Goal: Information Seeking & Learning: Learn about a topic

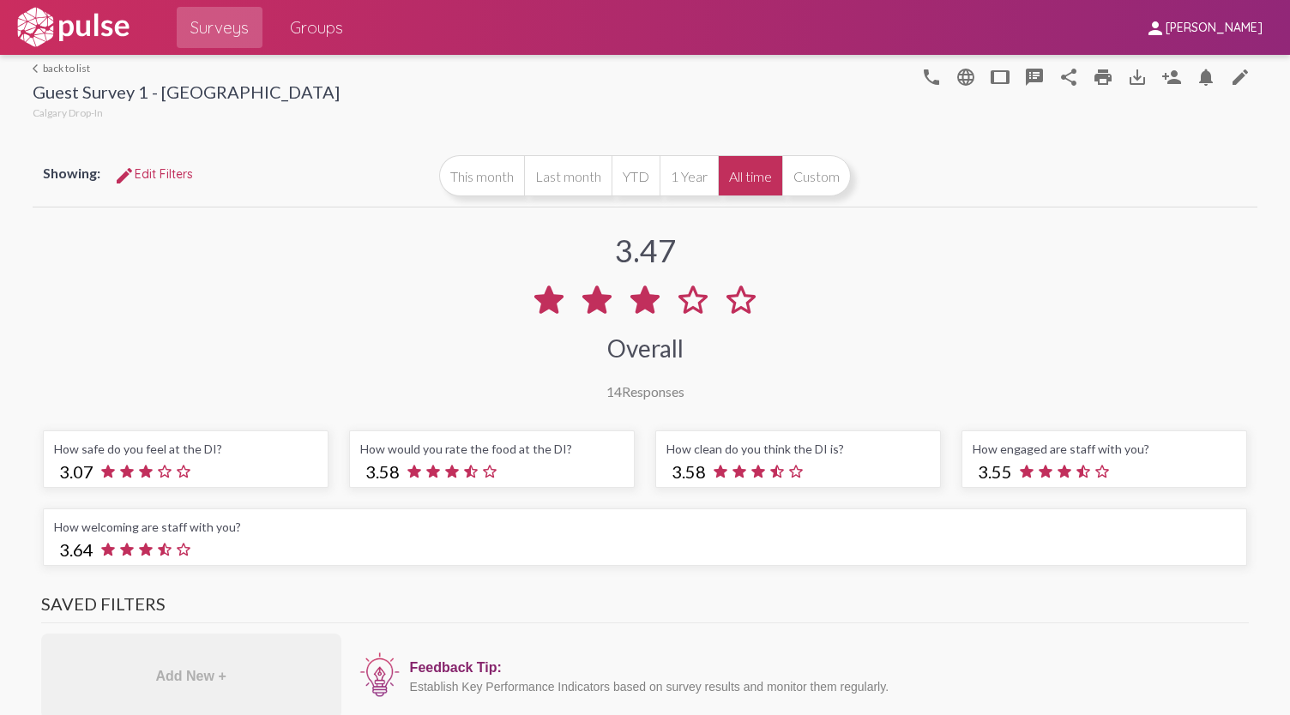
click at [72, 69] on link "arrow_back_ios back to list" at bounding box center [186, 68] width 307 height 13
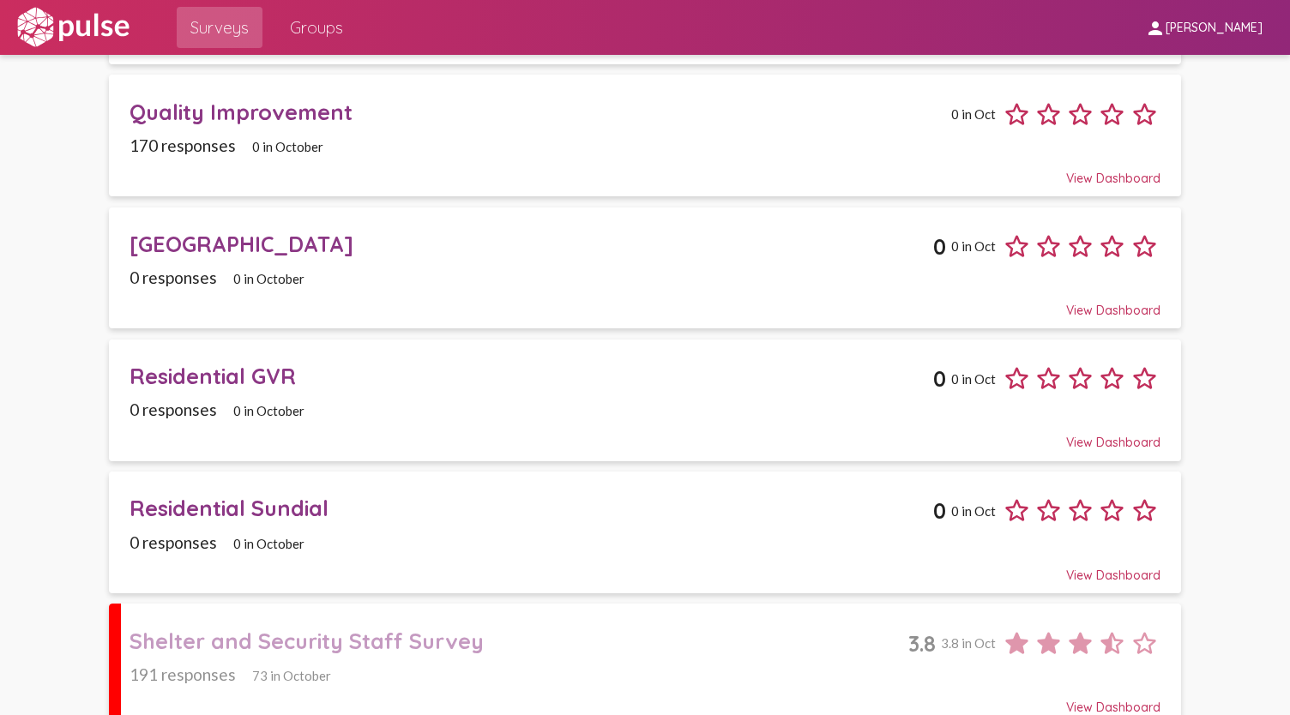
scroll to position [1036, 0]
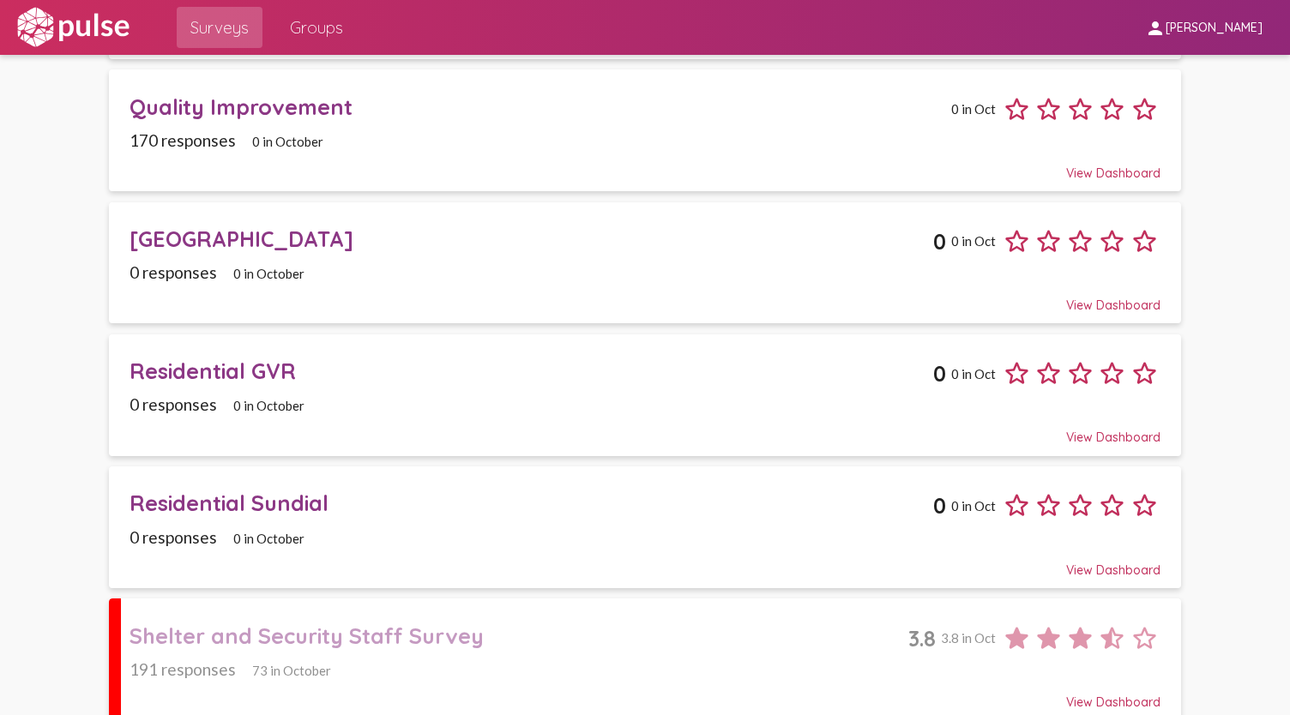
click at [386, 623] on div "Shelter and Security Staff Survey" at bounding box center [518, 636] width 779 height 27
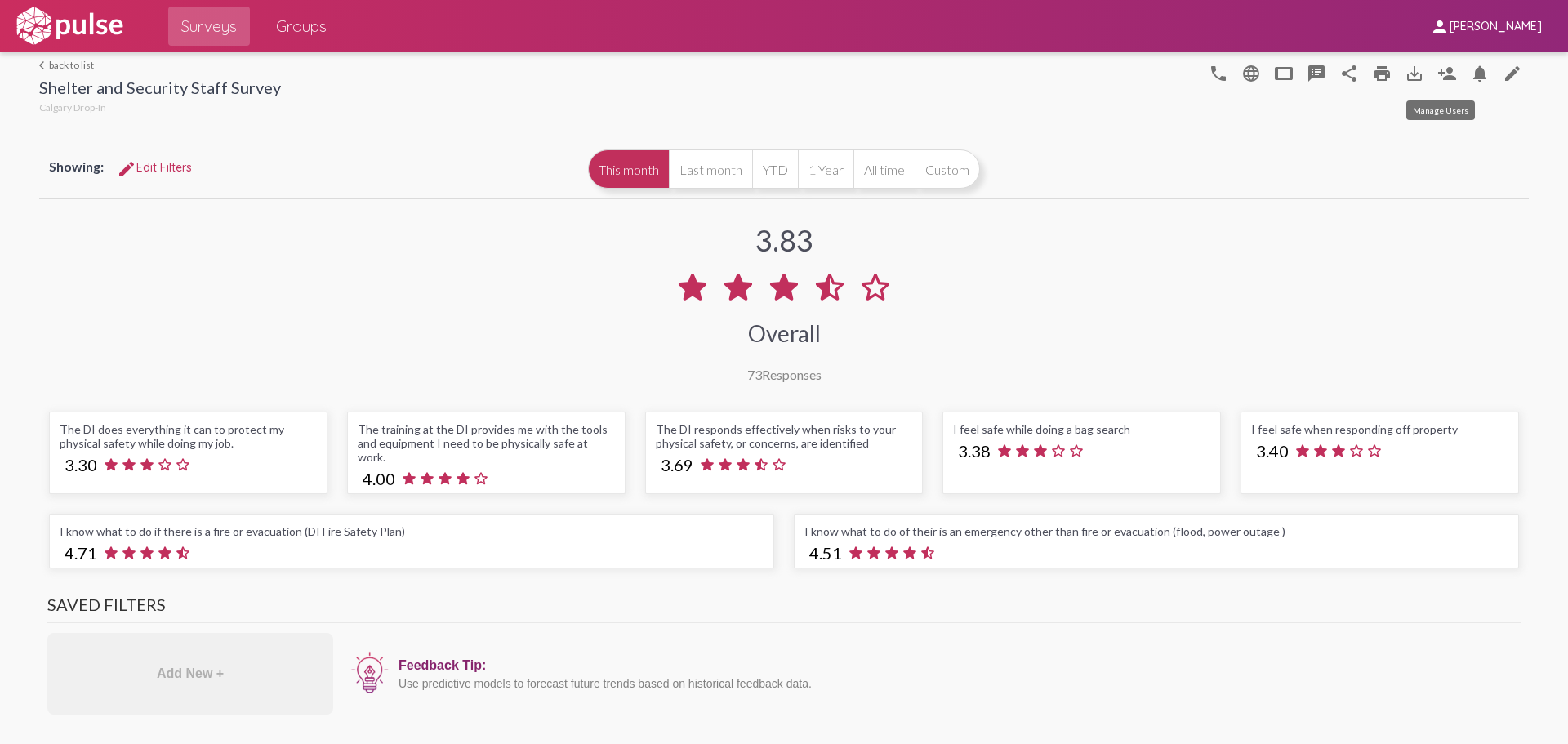
click at [1228, 81] on mat-icon "person_add" at bounding box center [1447, 73] width 20 height 20
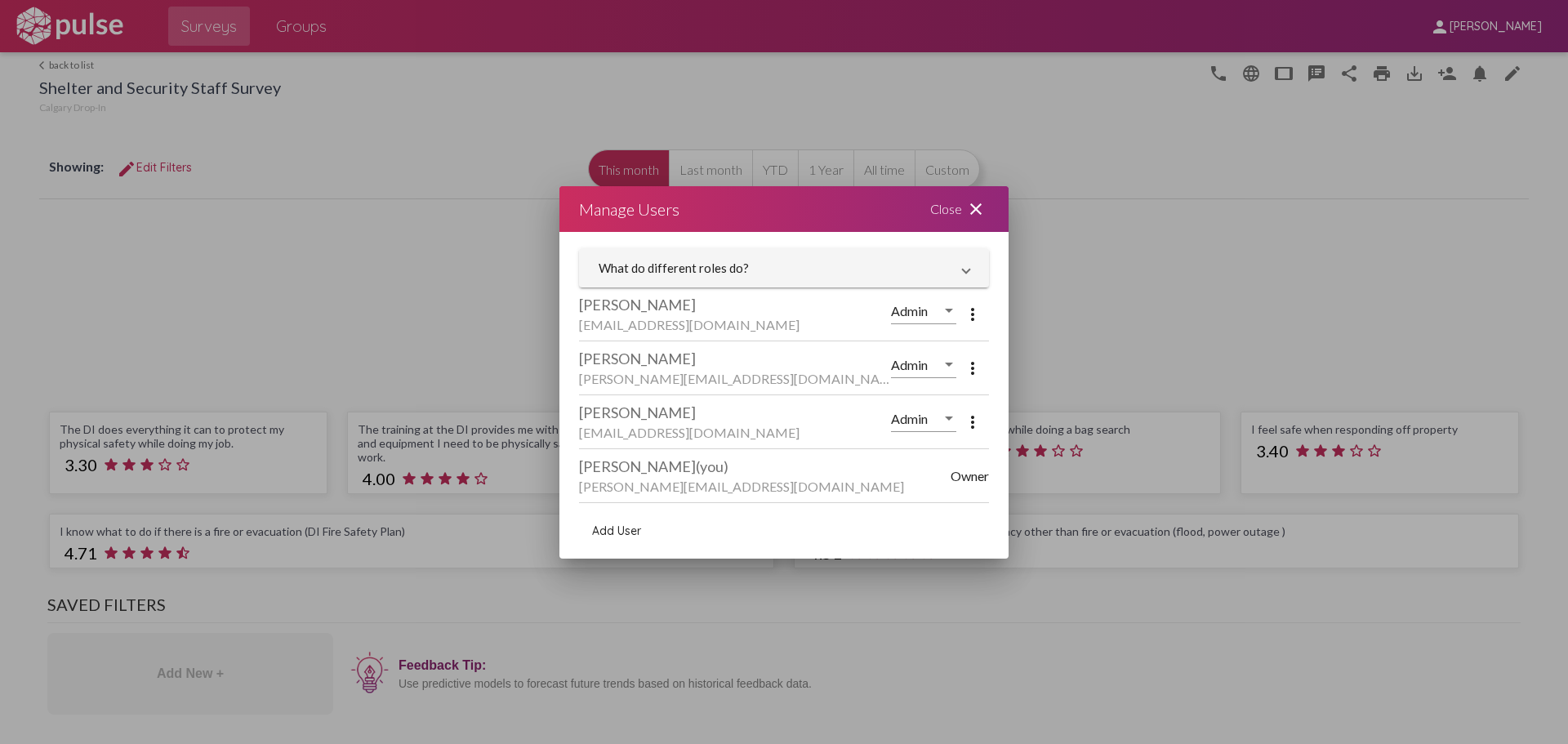
click at [947, 210] on div "Close close" at bounding box center [959, 210] width 98 height 46
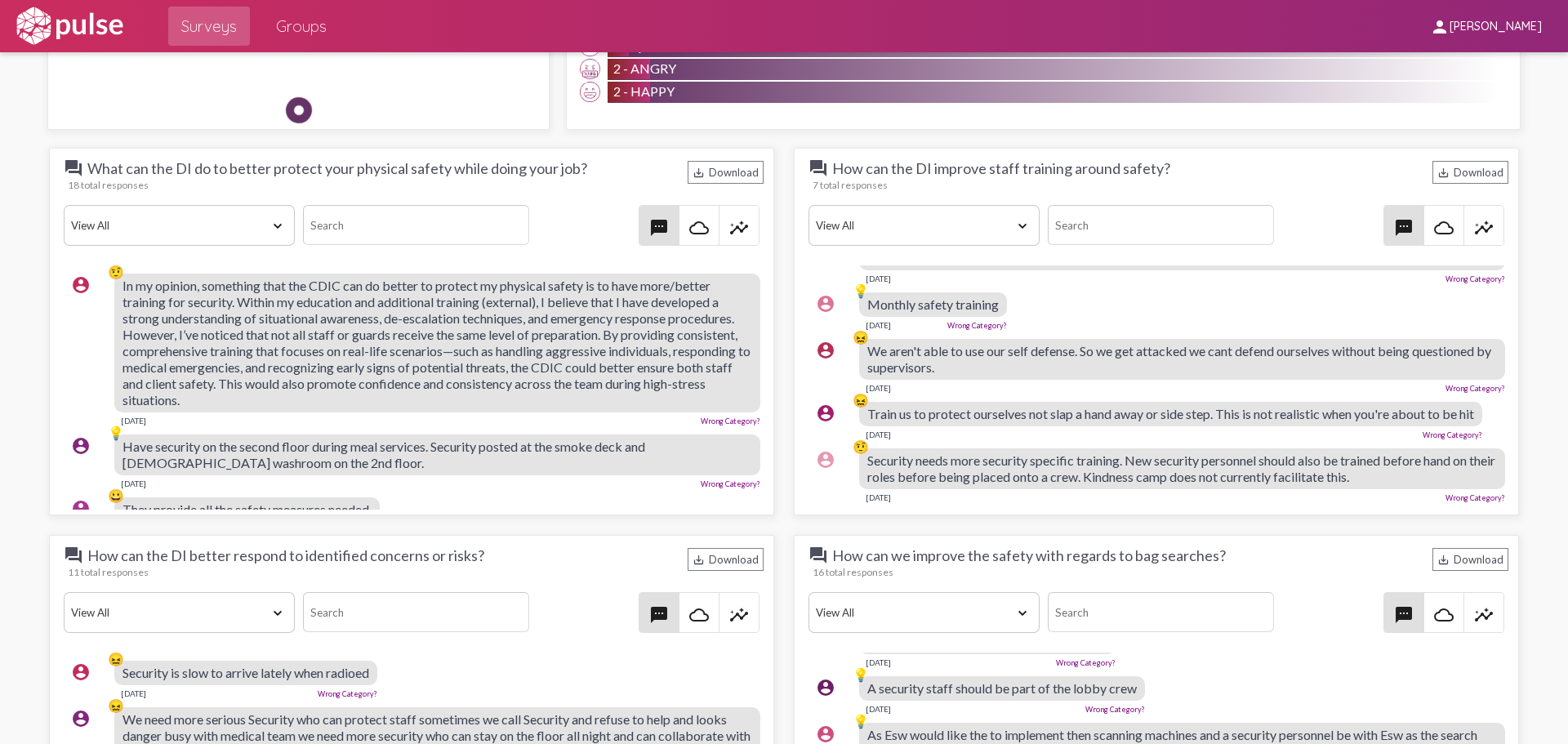
drag, startPoint x: 460, startPoint y: 387, endPoint x: 124, endPoint y: 277, distance: 353.5
click at [124, 277] on div "In my opinion, something that the CDIC can do better to protect my physical saf…" at bounding box center [437, 343] width 646 height 139
click at [512, 475] on div "[DATE] Wrong Category?" at bounding box center [437, 482] width 646 height 13
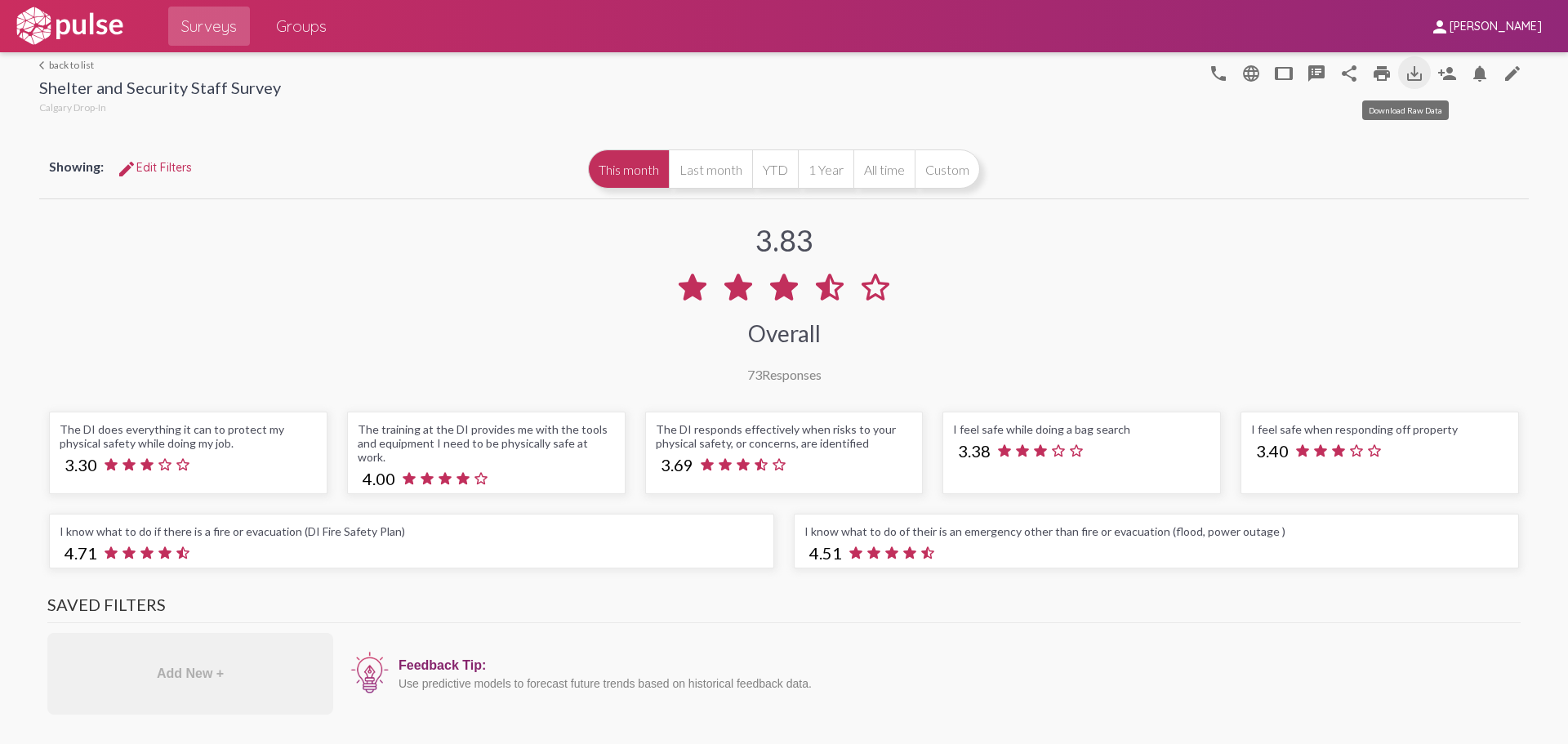
click at [1228, 71] on mat-icon "save_alt" at bounding box center [1415, 73] width 20 height 20
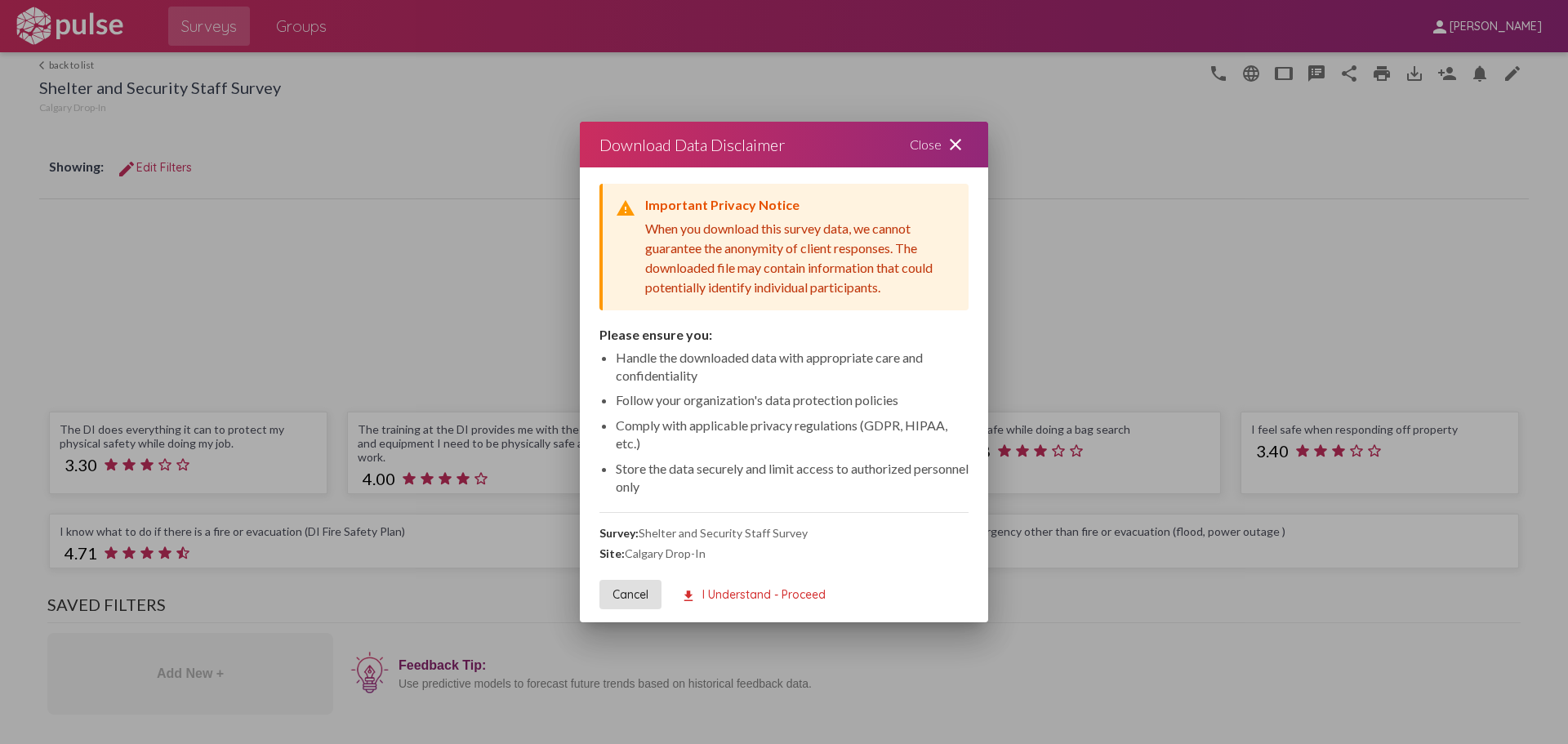
click at [742, 585] on button "download I Understand - Proceed" at bounding box center [753, 594] width 171 height 30
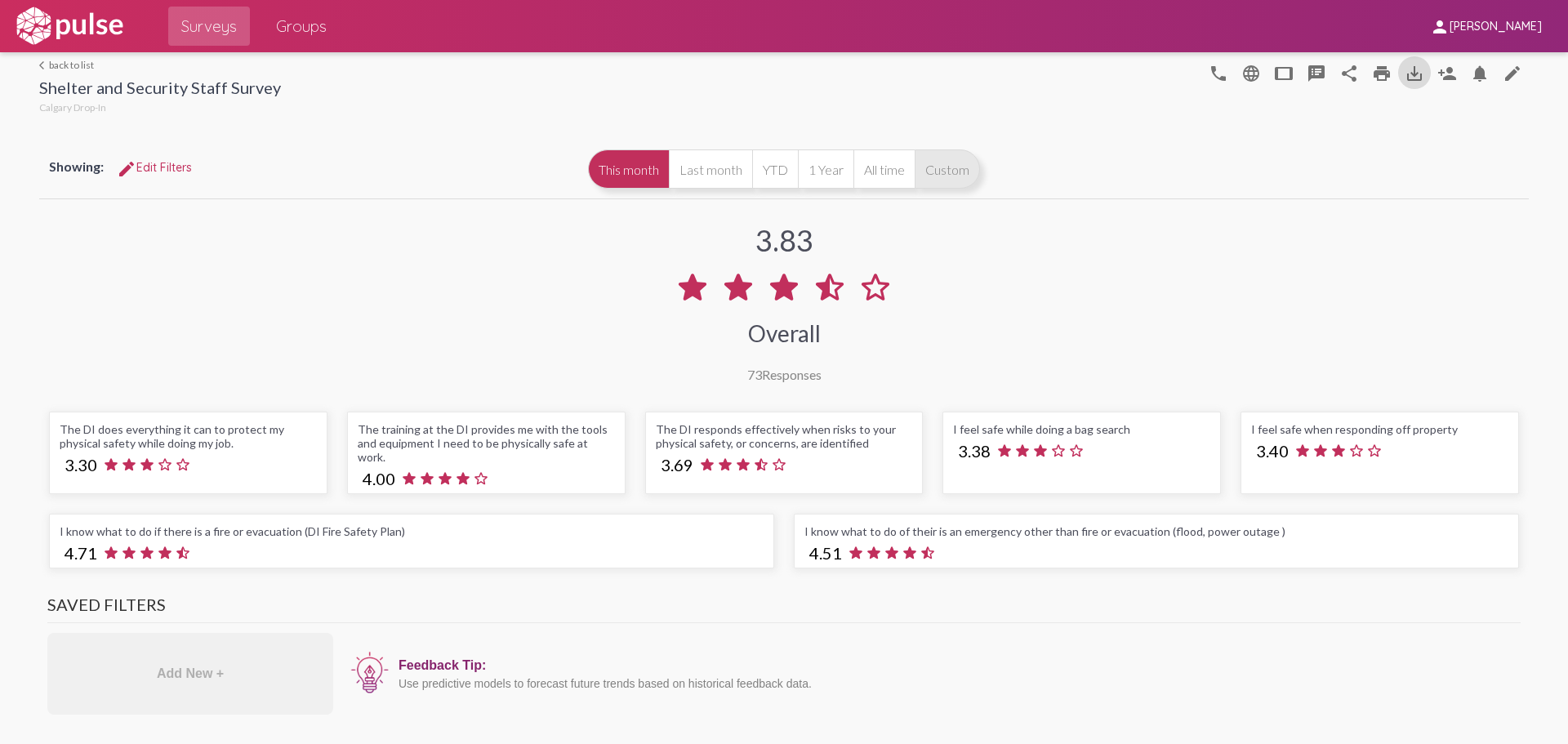
click at [932, 180] on button "Custom" at bounding box center [947, 169] width 66 height 39
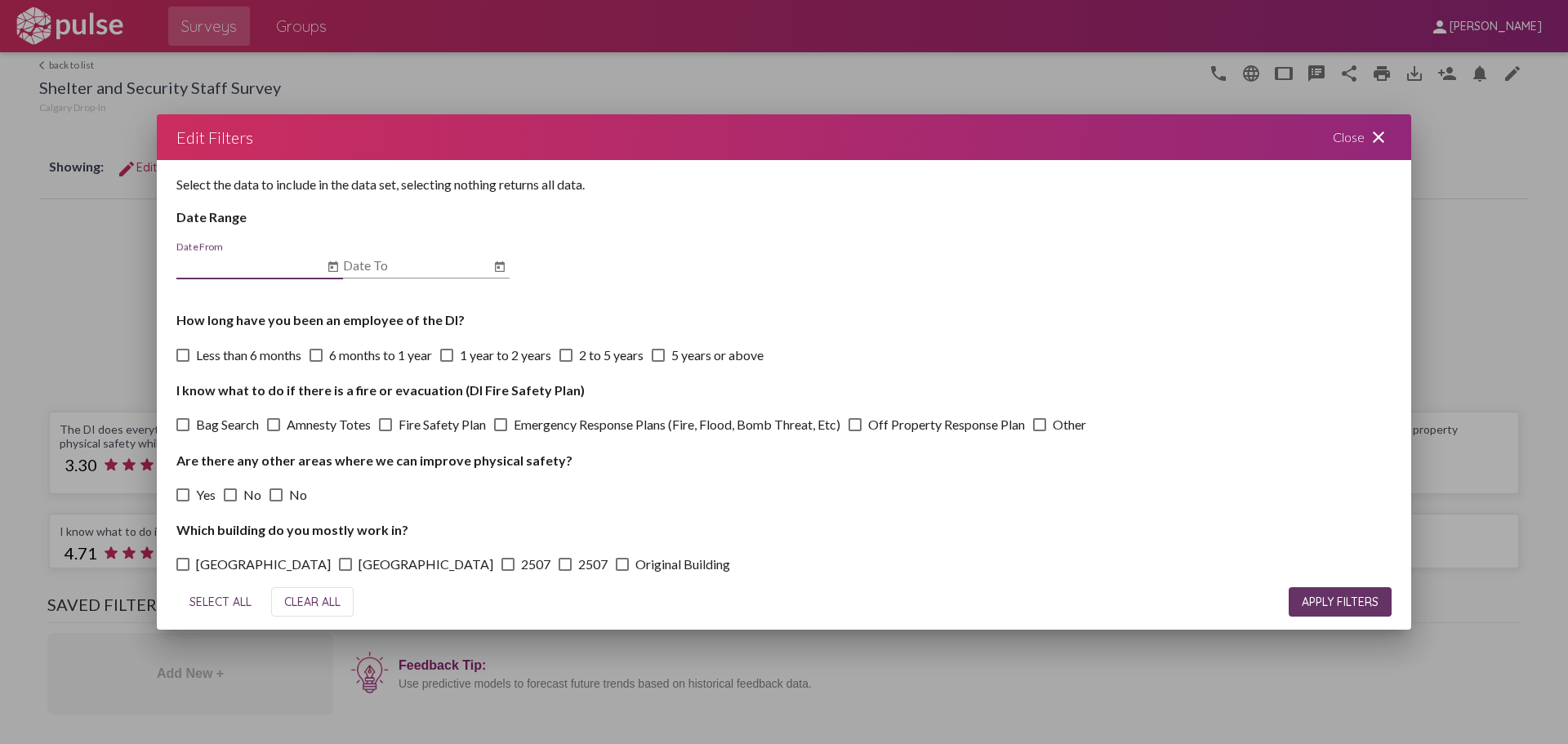
click at [496, 268] on icon "Open calendar" at bounding box center [500, 266] width 10 height 10
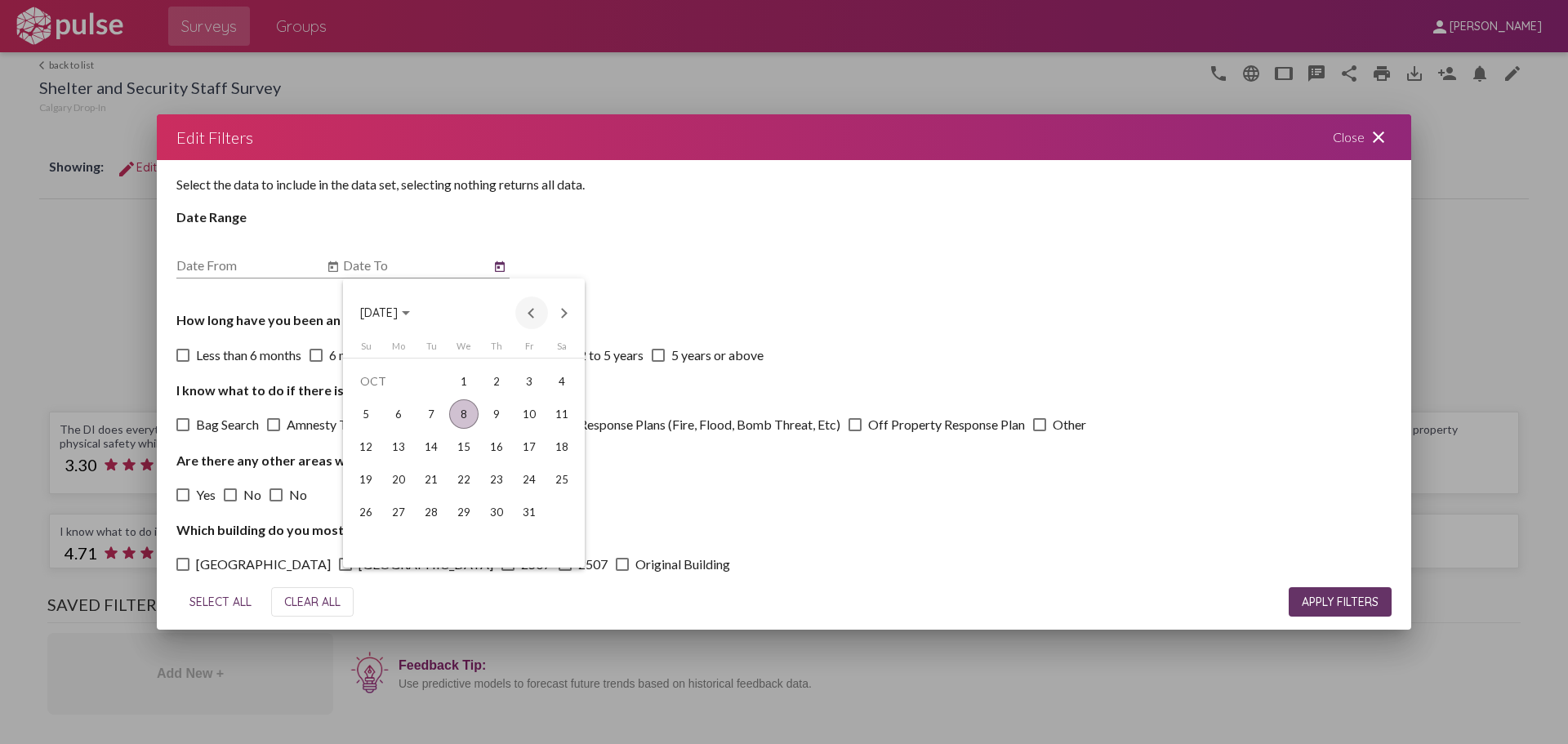
click at [519, 315] on button "Previous month" at bounding box center [532, 312] width 32 height 32
click at [437, 531] on td "30" at bounding box center [432, 545] width 32 height 32
type input "[DATE]"
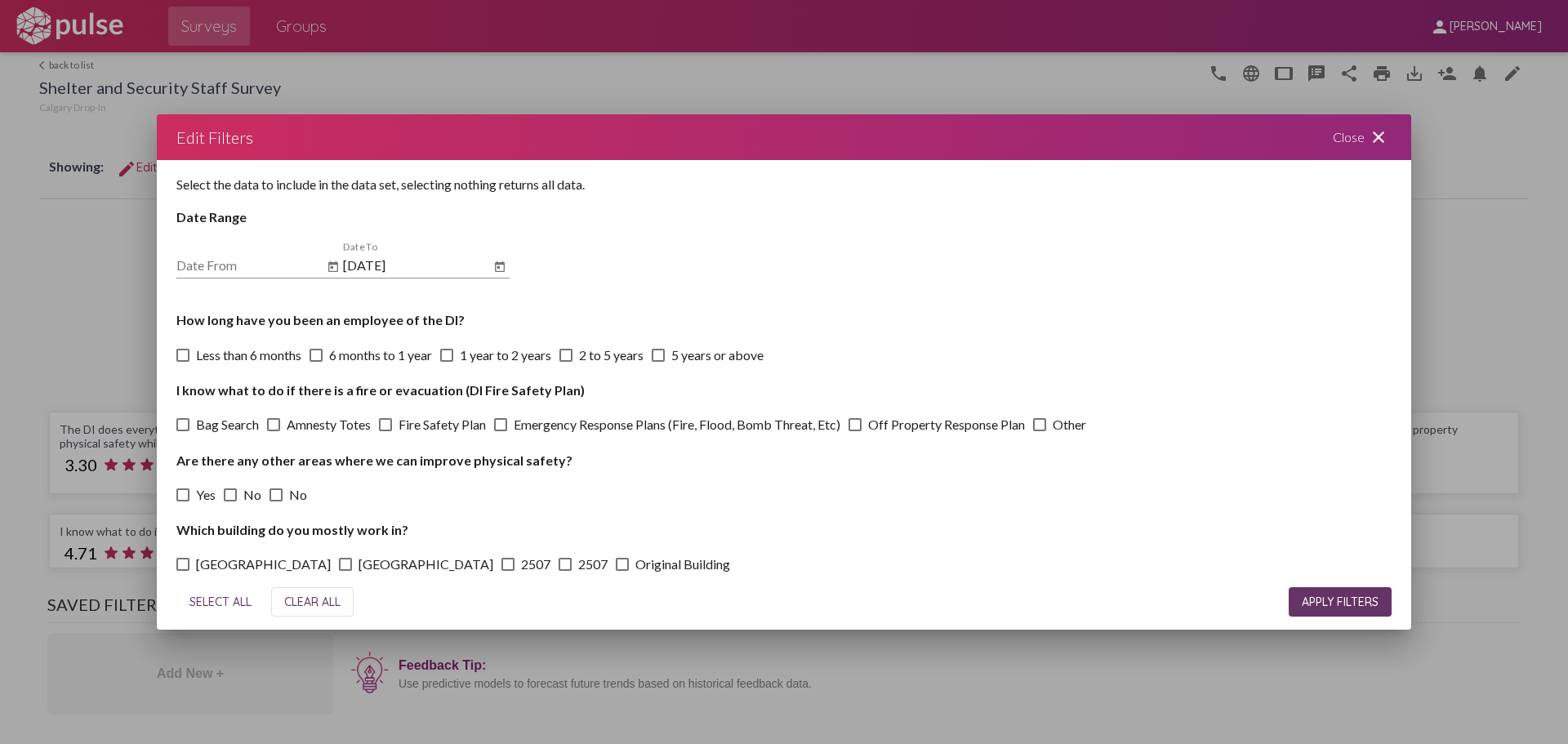
click at [814, 264] on div "Select the data to include in the data set, selecting nothing returns all data.…" at bounding box center [784, 368] width 1255 height 415
click at [1228, 602] on span "APPLY FILTERS" at bounding box center [1340, 601] width 77 height 14
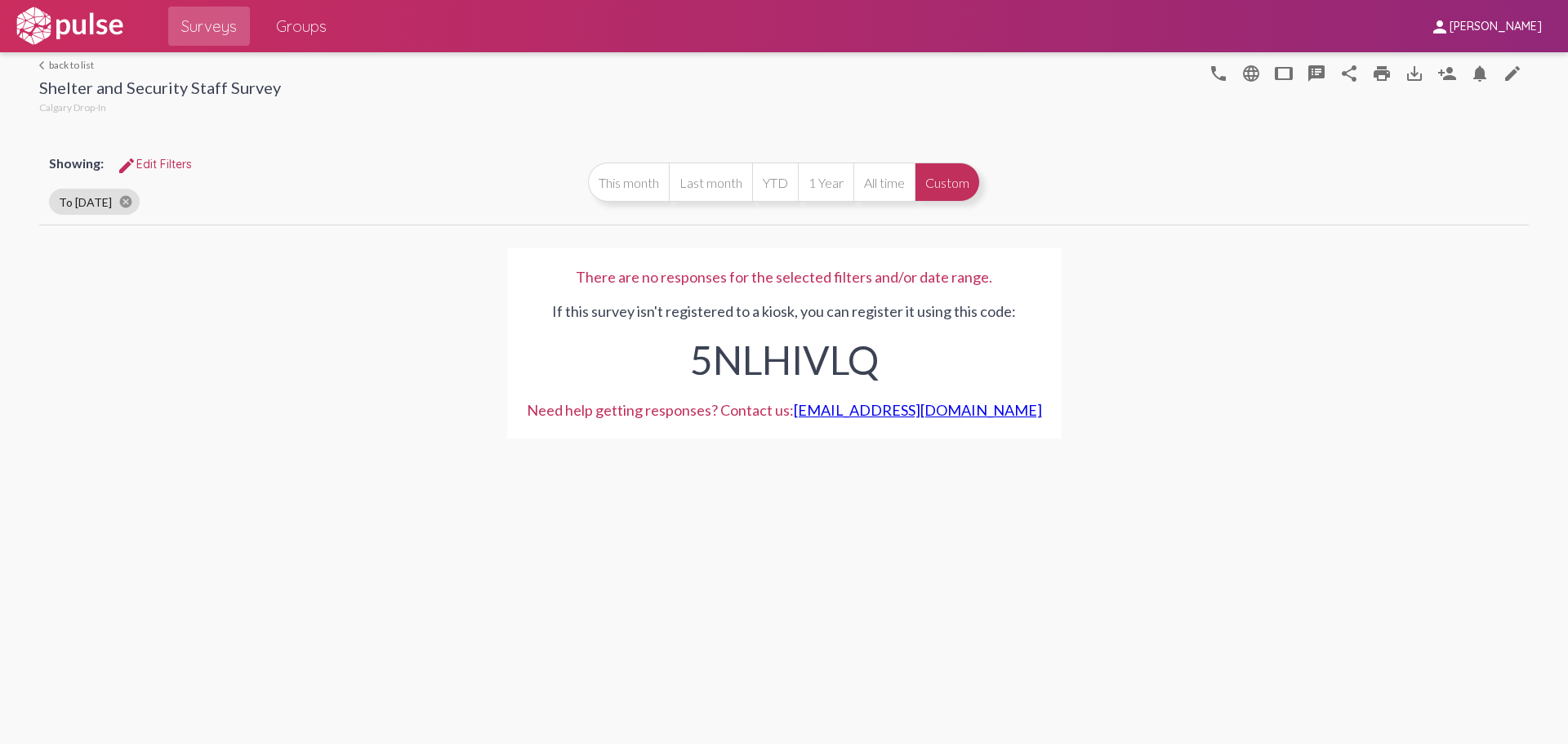
click at [923, 187] on button "Custom" at bounding box center [947, 182] width 66 height 39
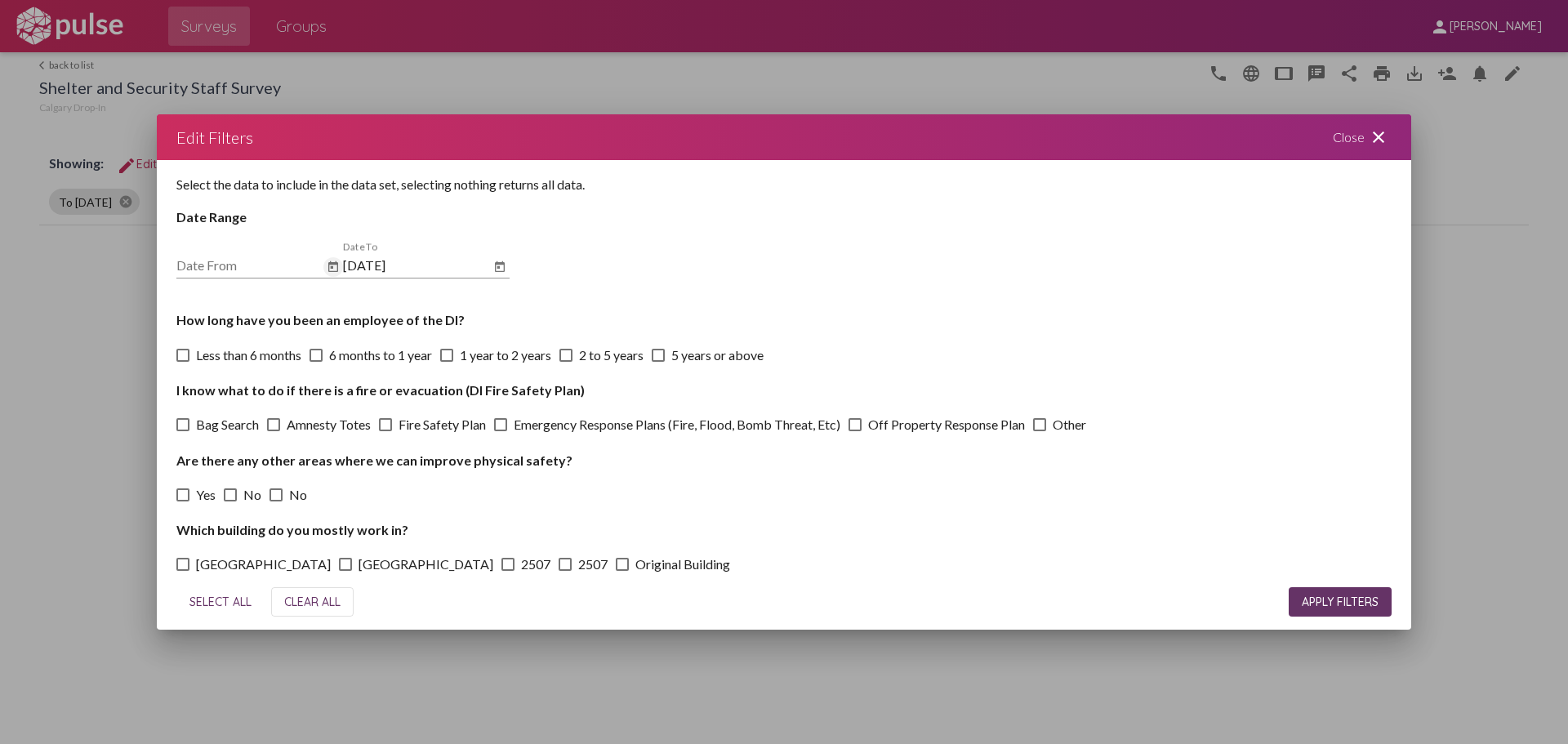
click at [329, 266] on icon "Open calendar" at bounding box center [333, 267] width 13 height 20
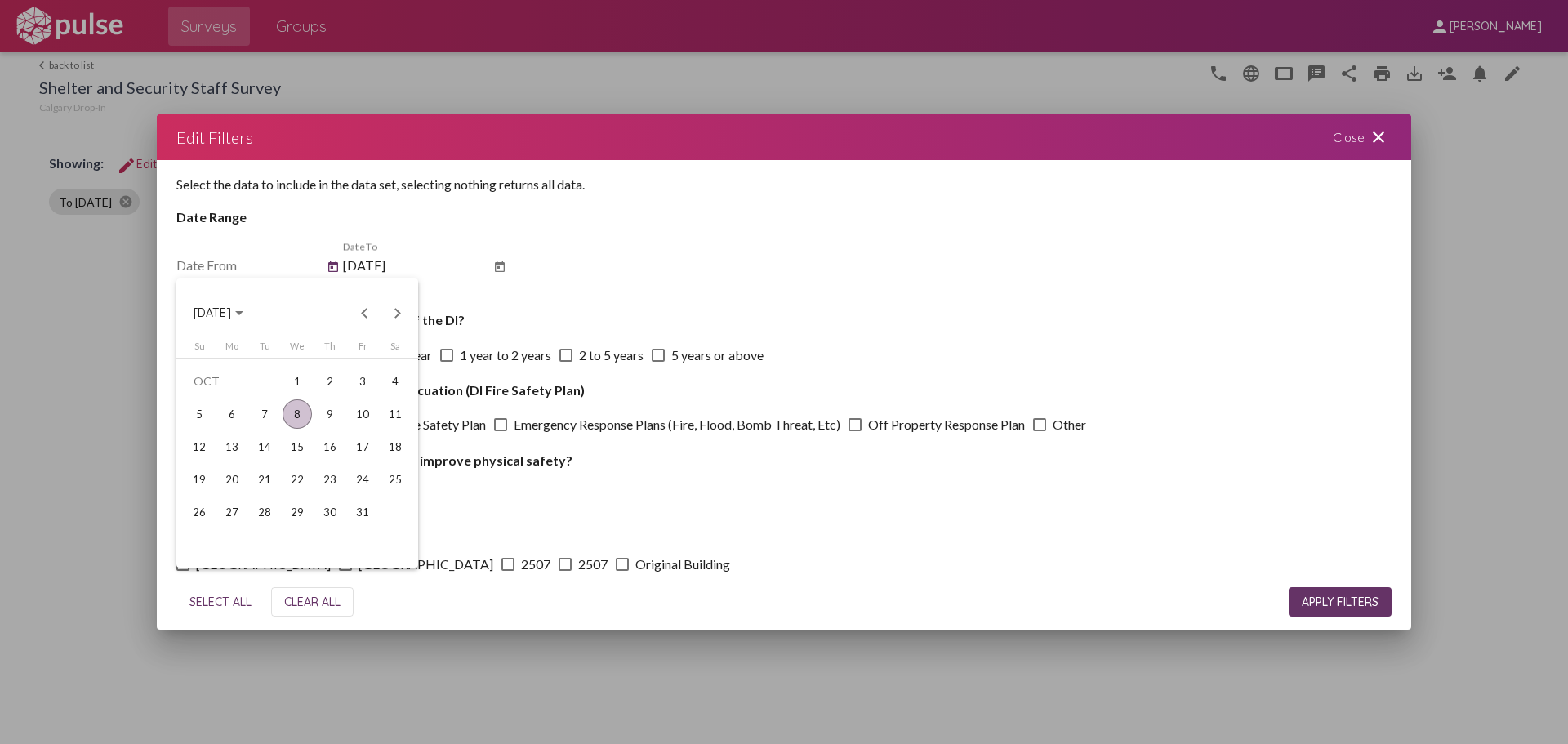
click at [244, 307] on span "[DATE]" at bounding box center [218, 312] width 50 height 14
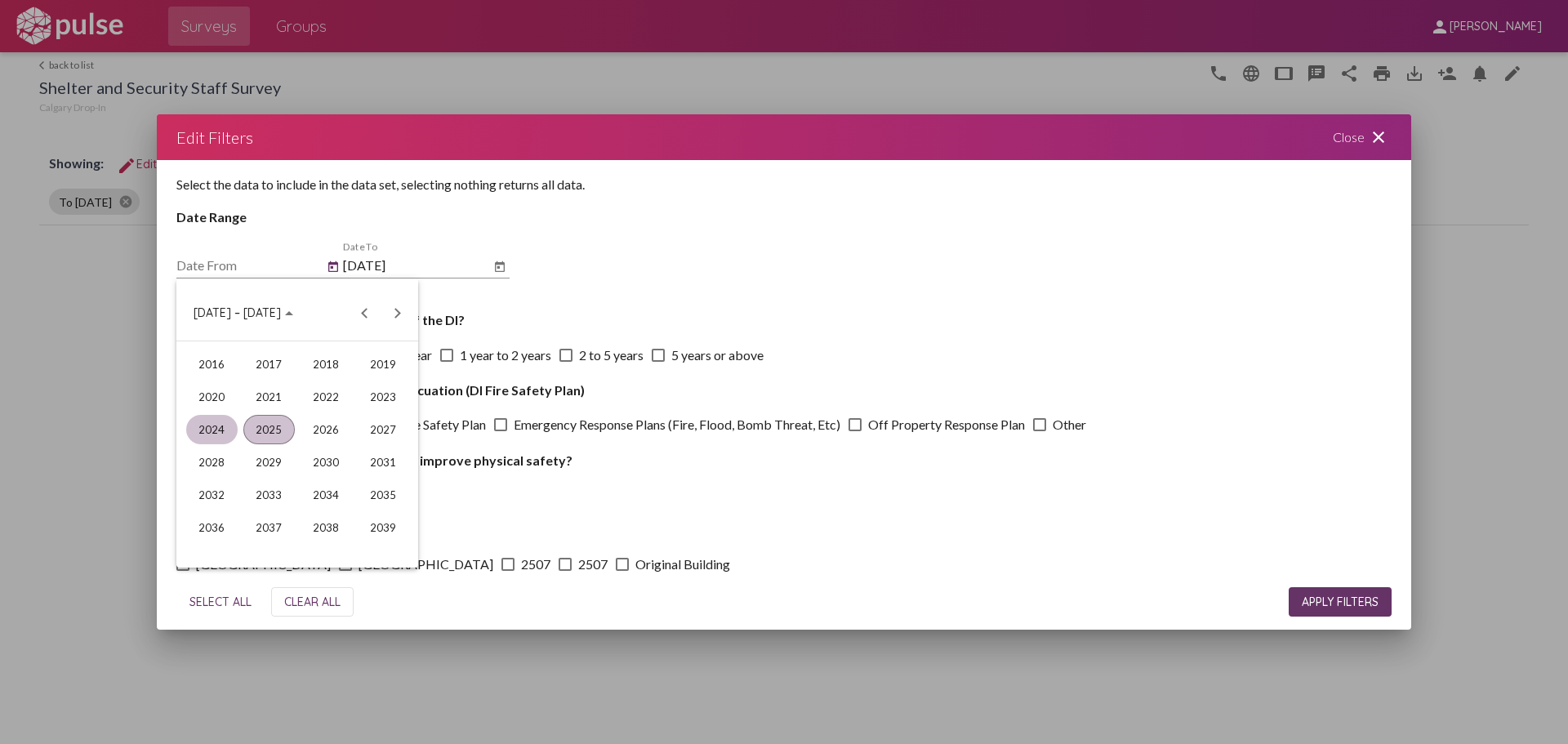
click at [222, 437] on div "2024" at bounding box center [212, 430] width 51 height 30
click at [213, 404] on div "JAN" at bounding box center [212, 396] width 51 height 30
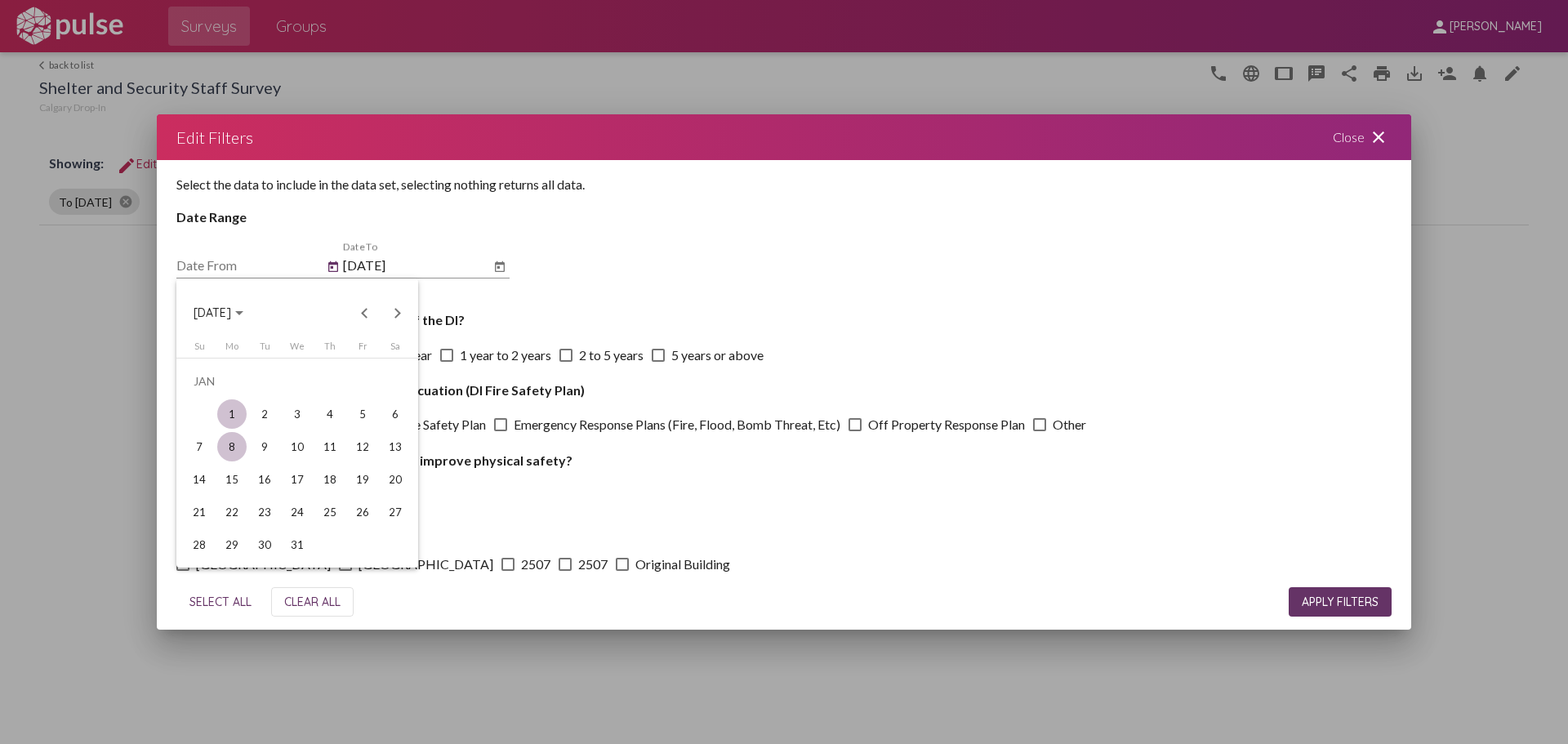
click at [238, 418] on div "1" at bounding box center [231, 413] width 30 height 30
type input "[DATE]"
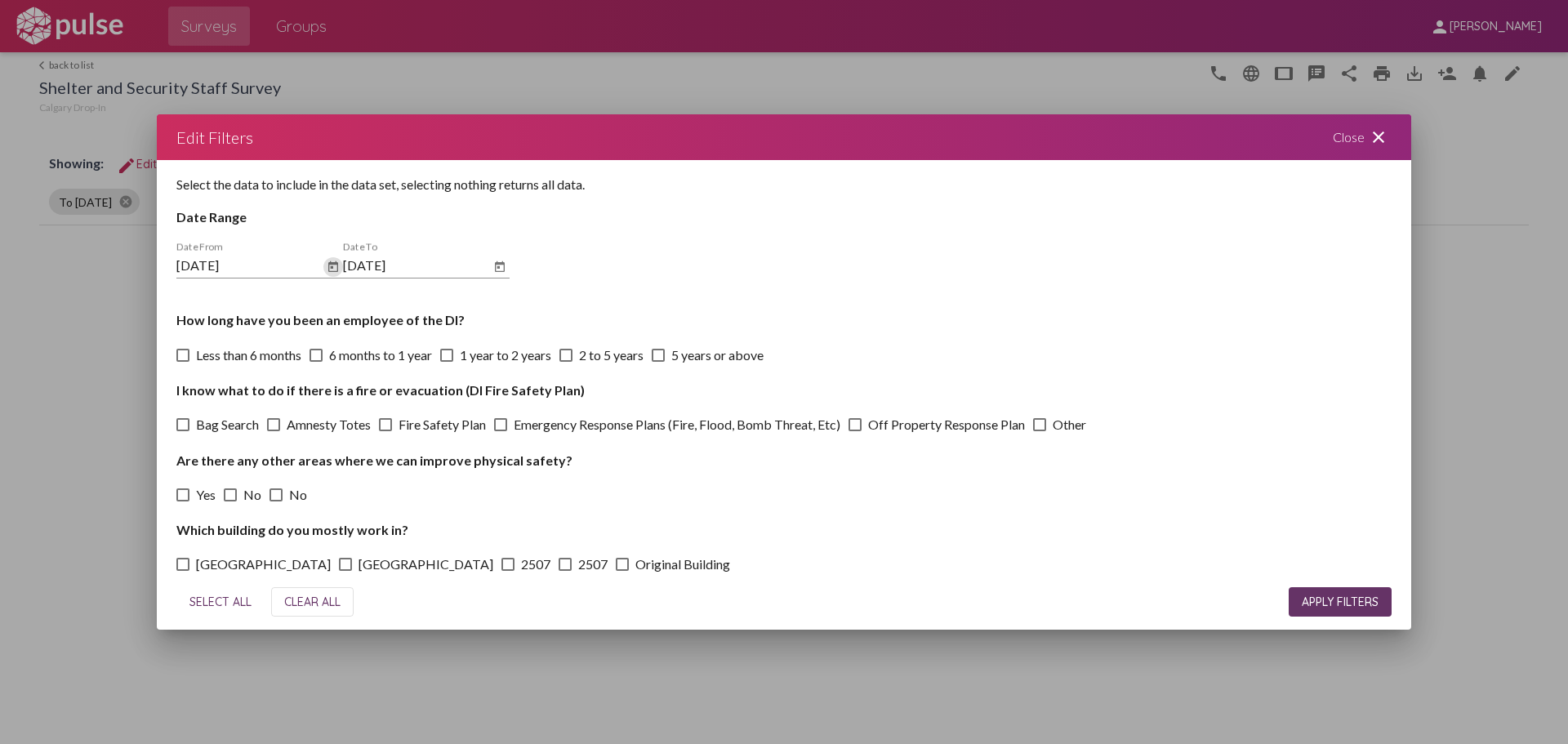
click at [1228, 612] on button "APPLY FILTERS" at bounding box center [1340, 602] width 103 height 30
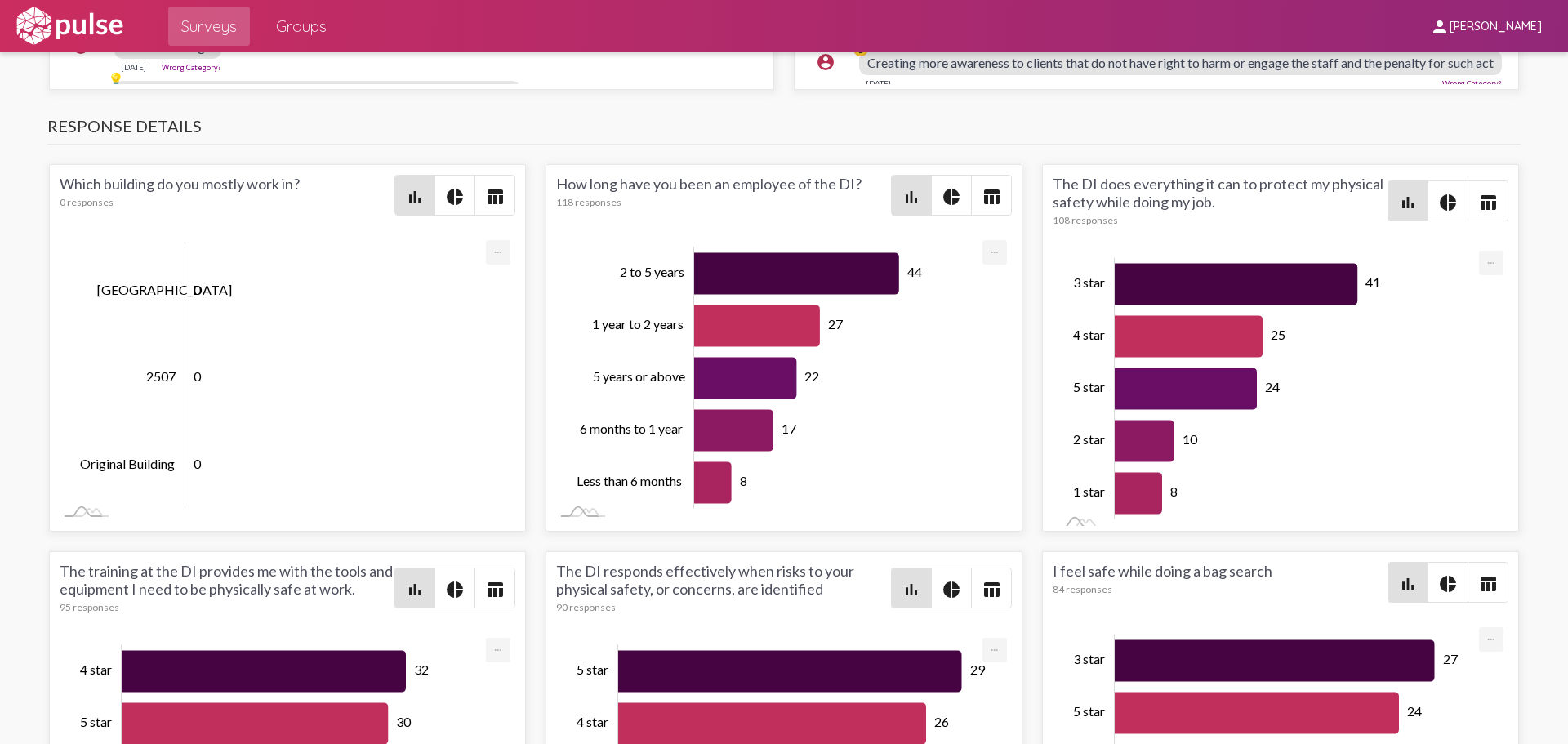
scroll to position [3349, 0]
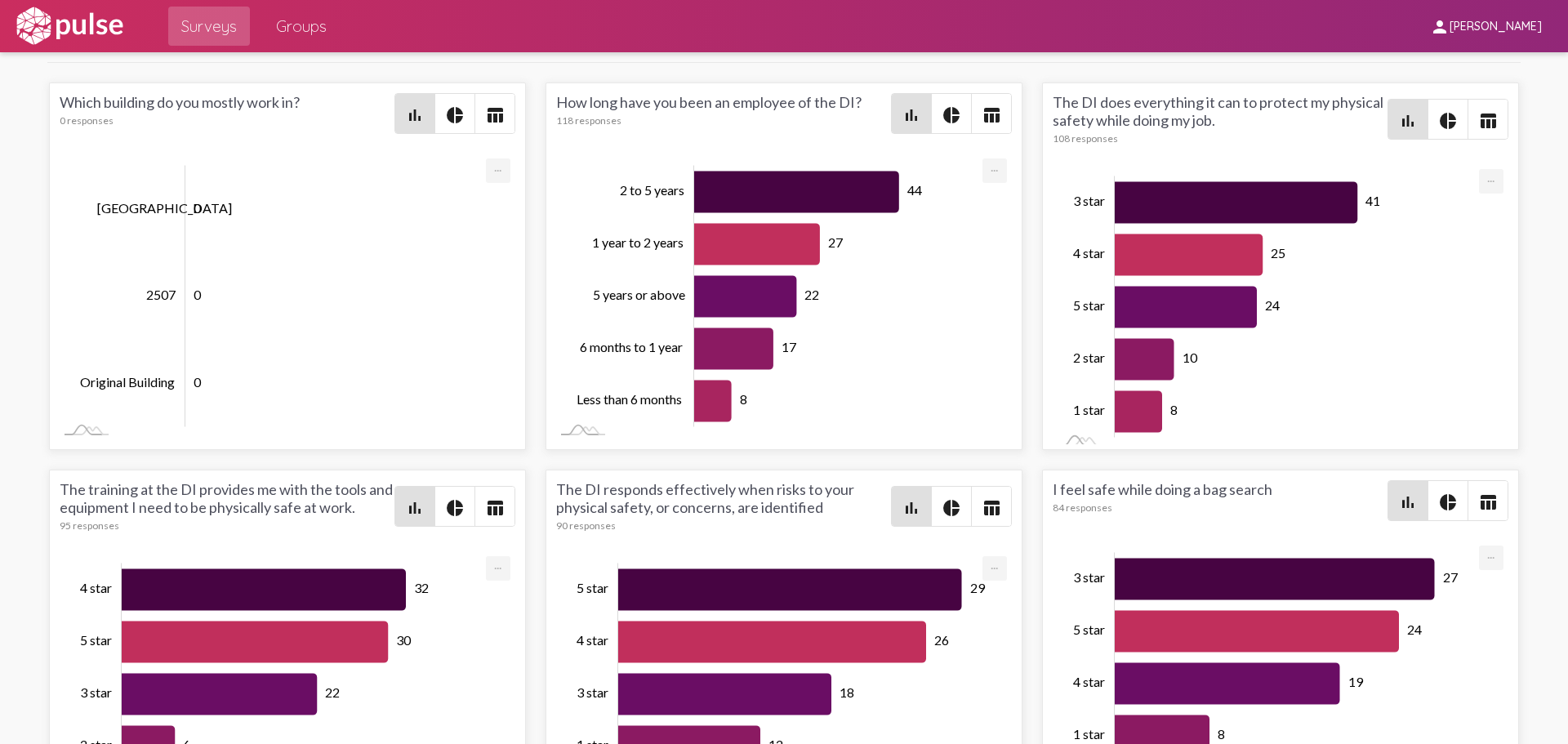
click at [984, 106] on mat-icon "table_chart" at bounding box center [992, 115] width 20 height 20
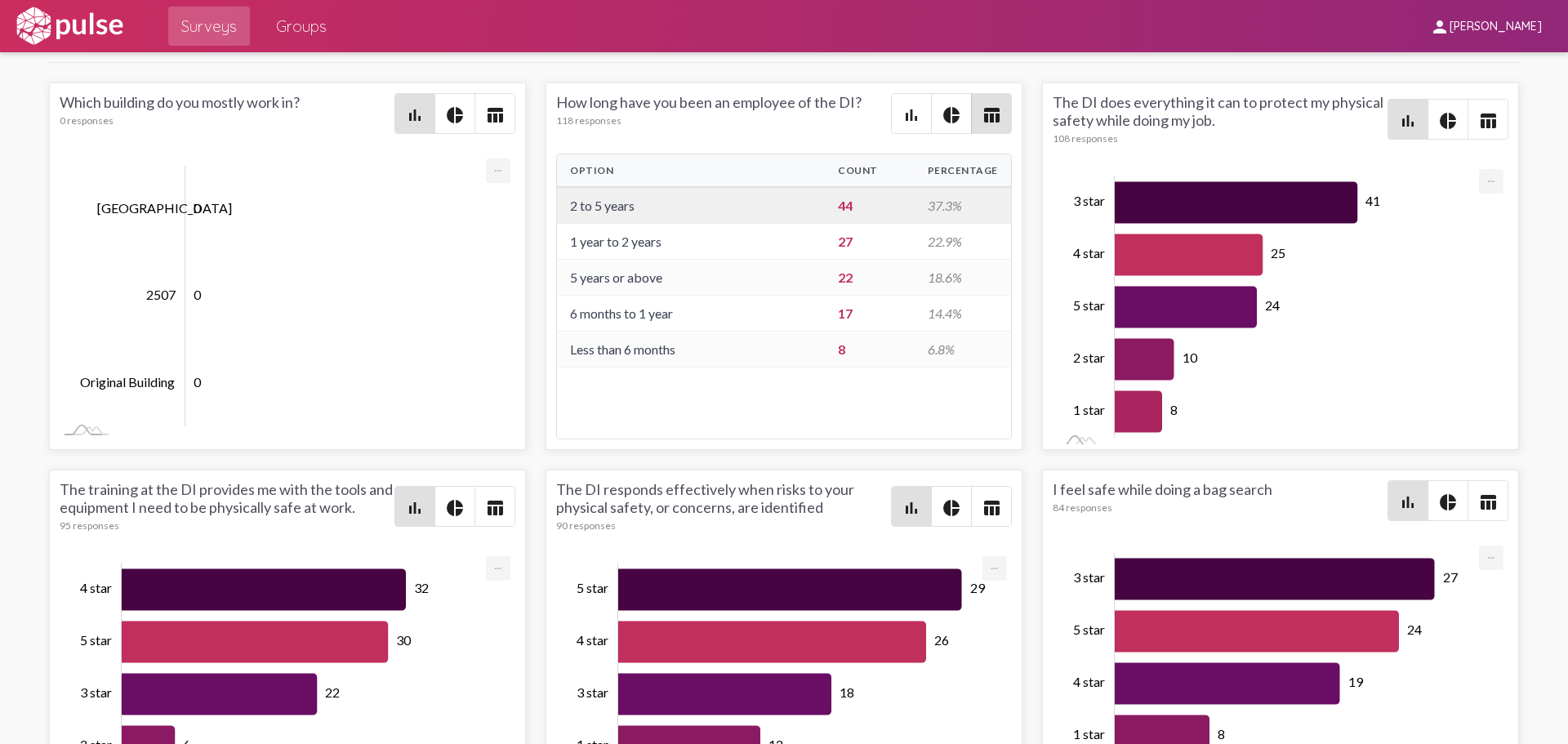
click at [719, 204] on td "2 to 5 years" at bounding box center [691, 205] width 268 height 37
drag, startPoint x: 561, startPoint y: 157, endPoint x: 953, endPoint y: 342, distance: 433.5
click at [953, 342] on table "Option Count Percentage 2 to 5 years 44 37.3% 1 year to 2 years 27 22.9% 5 year…" at bounding box center [784, 261] width 454 height 213
copy table "Option Count Percentage 2 to 5 years 44 37.3% 1 year to 2 years 27 22.9% 5 year…"
click at [1228, 111] on mat-icon "table_chart" at bounding box center [1488, 121] width 20 height 20
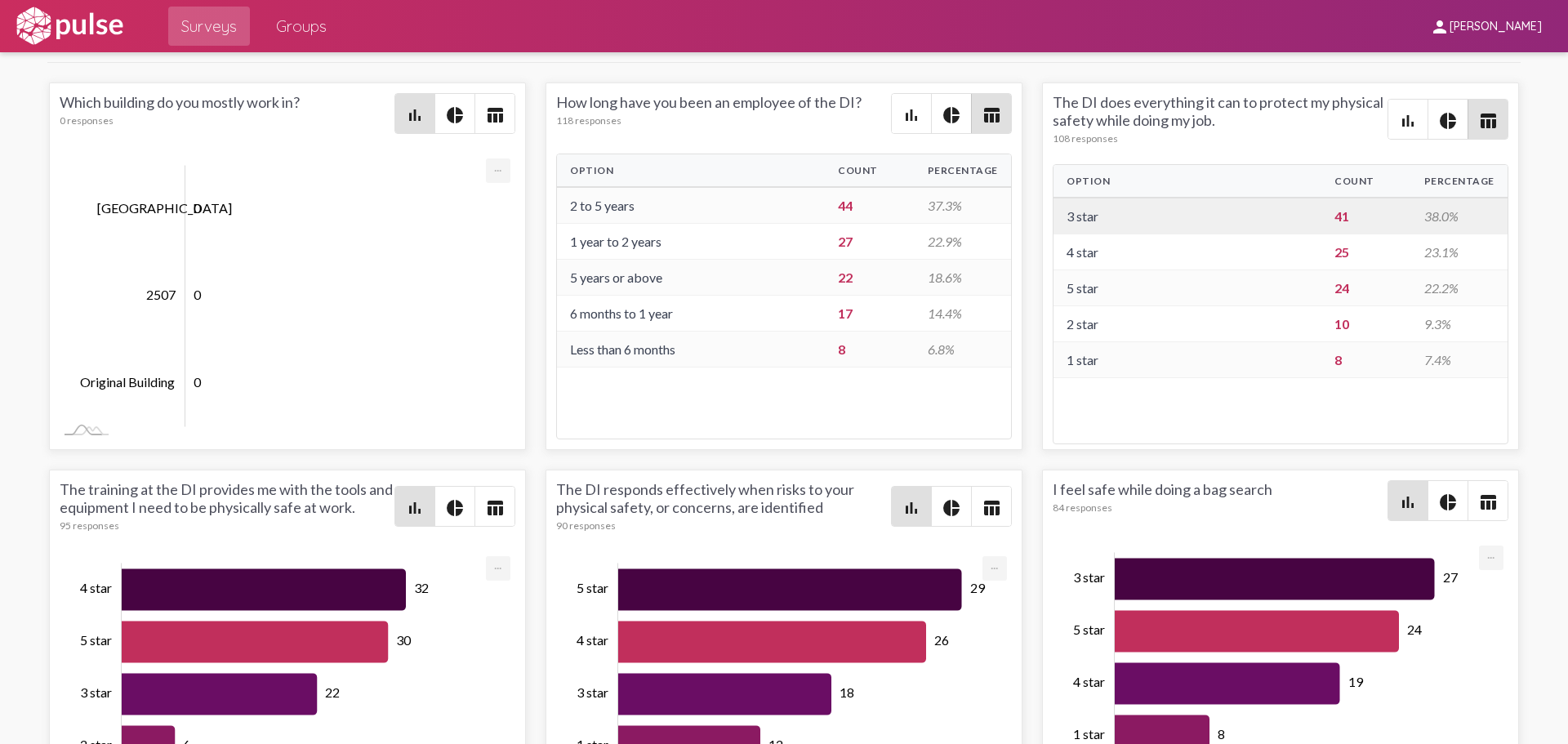
click at [1061, 198] on td "3 star" at bounding box center [1187, 216] width 268 height 37
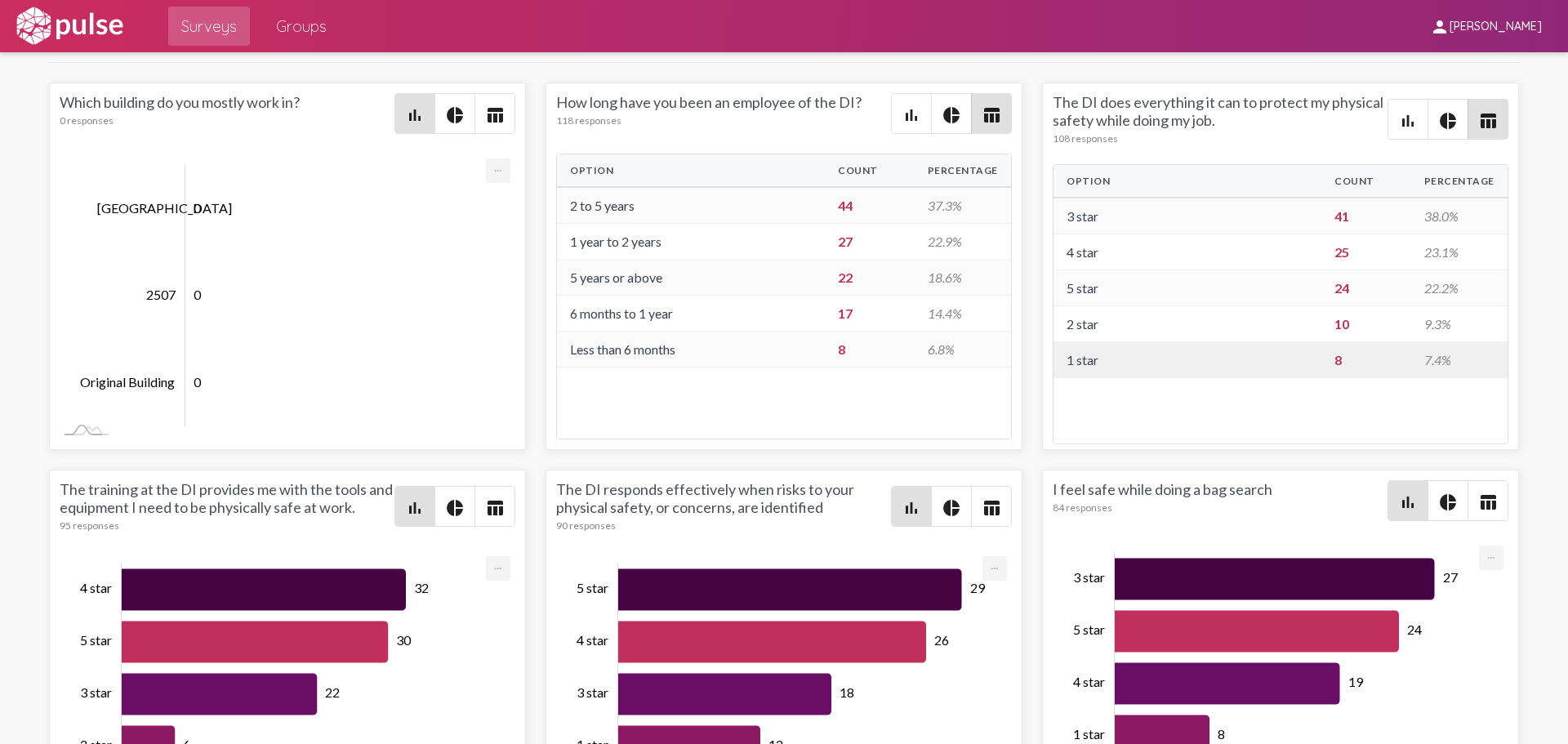
drag, startPoint x: 1061, startPoint y: 197, endPoint x: 1448, endPoint y: 343, distance: 413.6
click at [1228, 343] on tbody "3 star 41 38.0% 4 star 25 23.1% 5 star 24 22.2% 2 star 10 9.3% 1 star 8 7.4%" at bounding box center [1280, 289] width 454 height 181
copy tbody "3 star 41 38.0% 4 star 25 23.1% 5 star 24 22.2% 2 star 10 9.3% 1 star 8 7.4%"
click at [828, 93] on div "How long have you been an employee of the DI? 118 responses" at bounding box center [724, 113] width 335 height 41
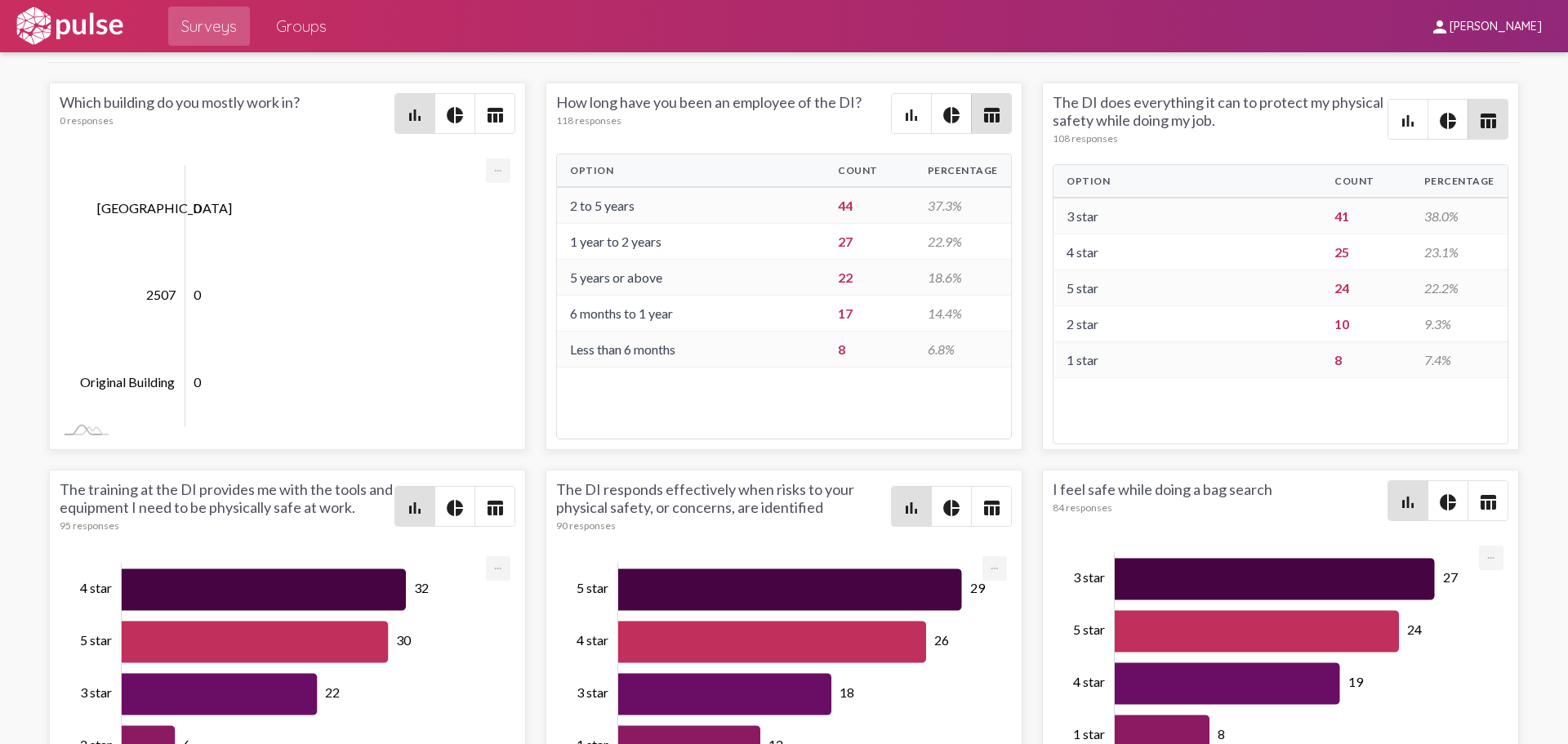
click at [828, 93] on div "How long have you been an employee of the DI? 118 responses" at bounding box center [724, 113] width 335 height 41
copy div "How long have you been an employee of the DI?"
click at [1107, 100] on div "The DI does everything it can to protect my physical safety while doing my job.…" at bounding box center [1220, 119] width 335 height 51
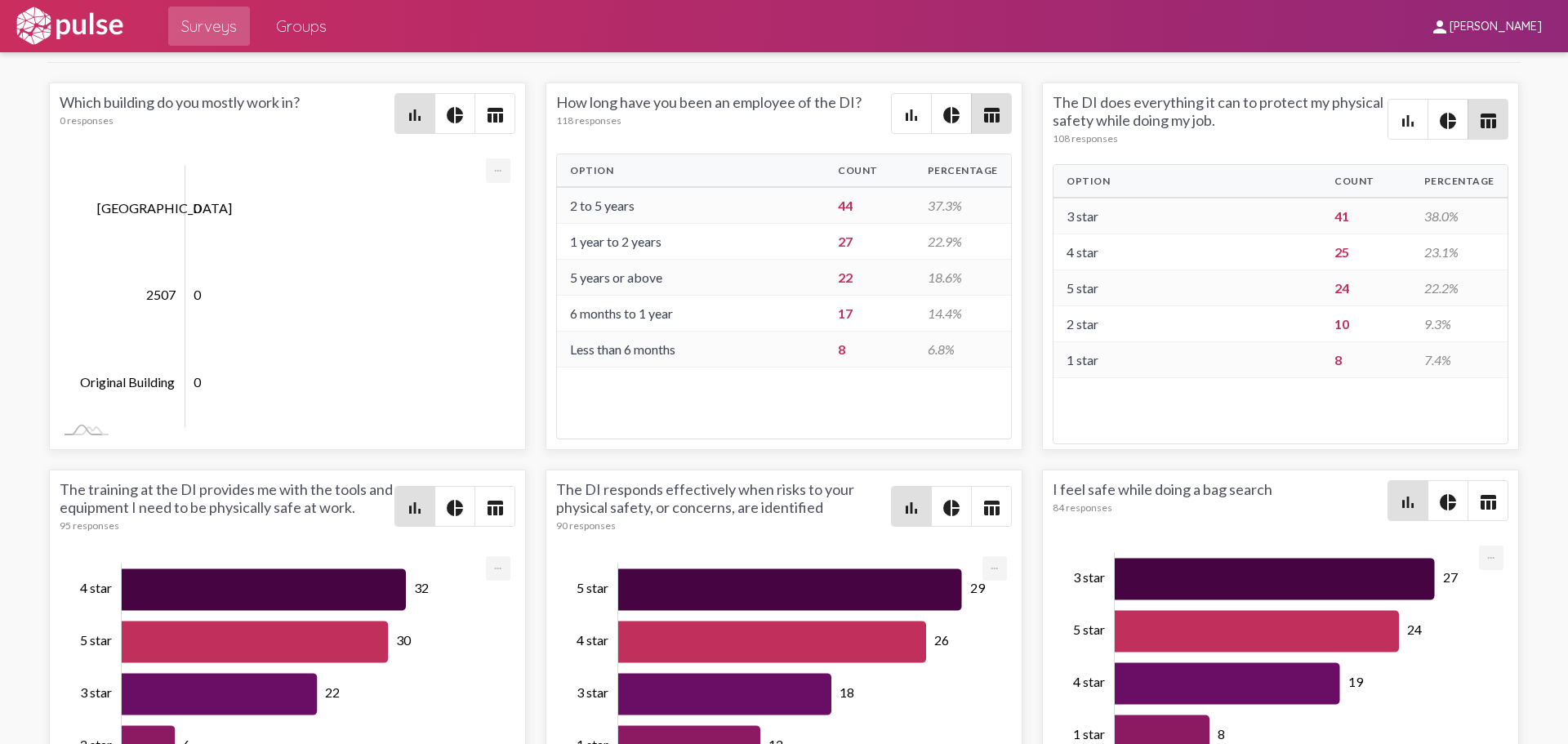
copy div "The DI does everything it can to protect my physical safety while doing my job."
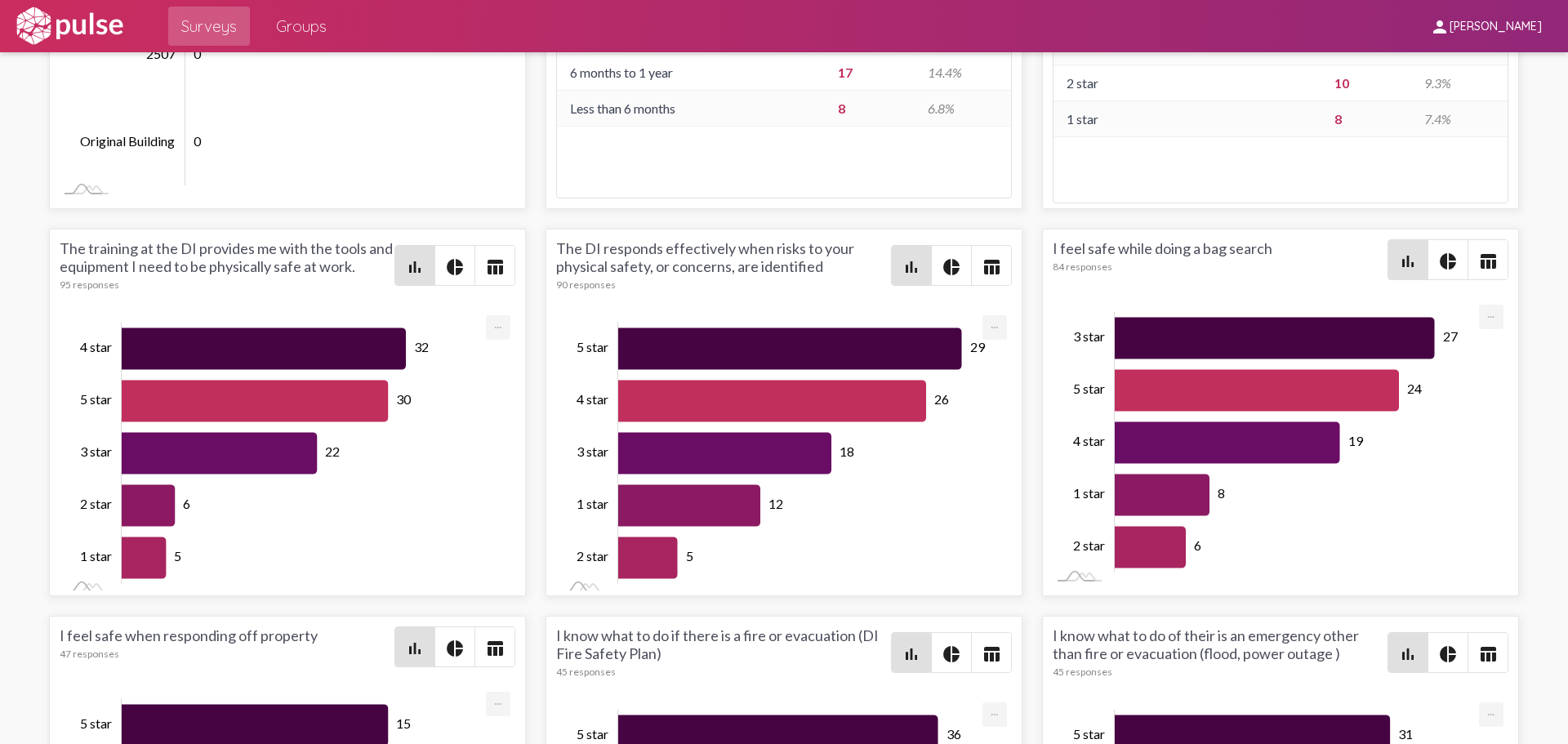
scroll to position [3594, 0]
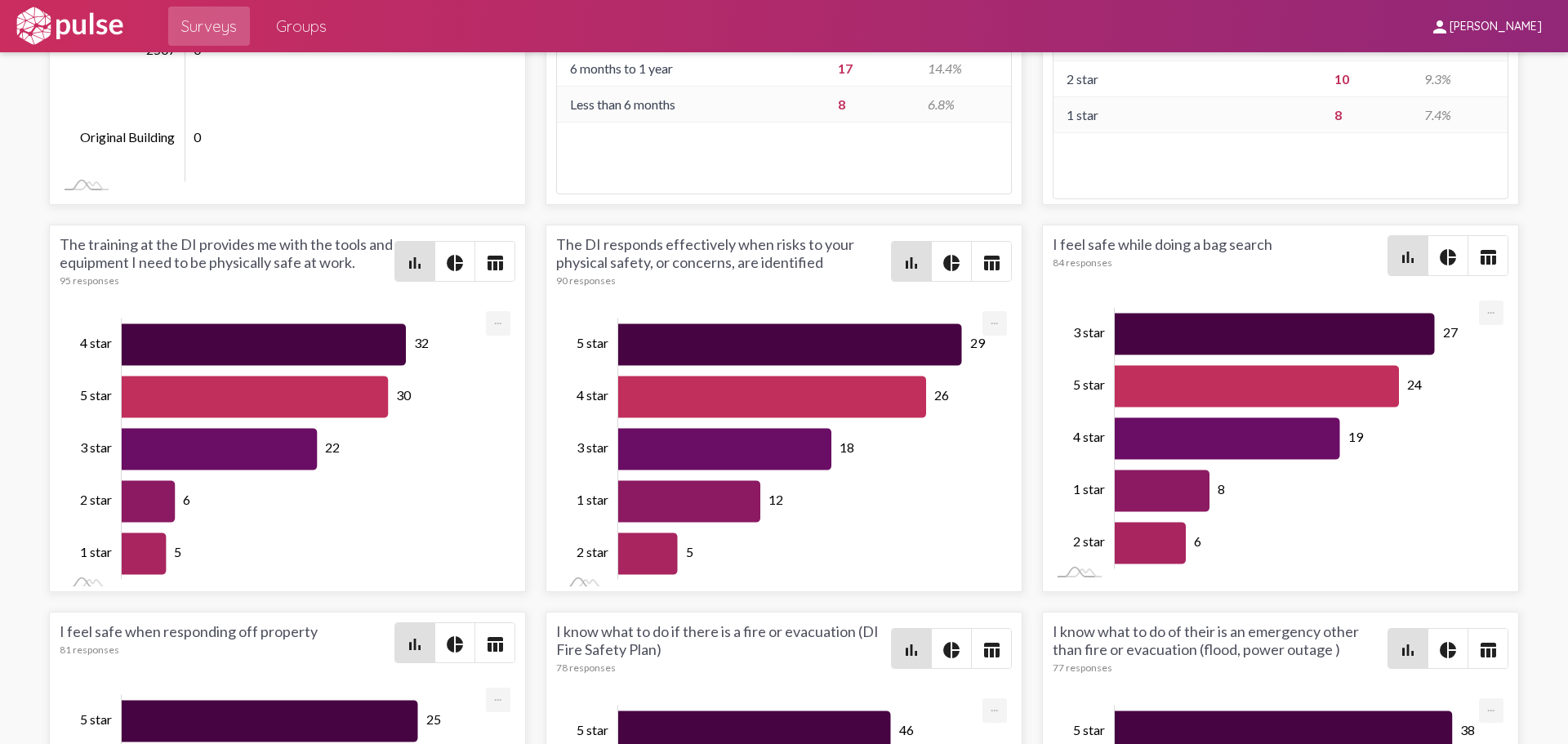
click at [493, 253] on mat-icon "table_chart" at bounding box center [494, 263] width 20 height 20
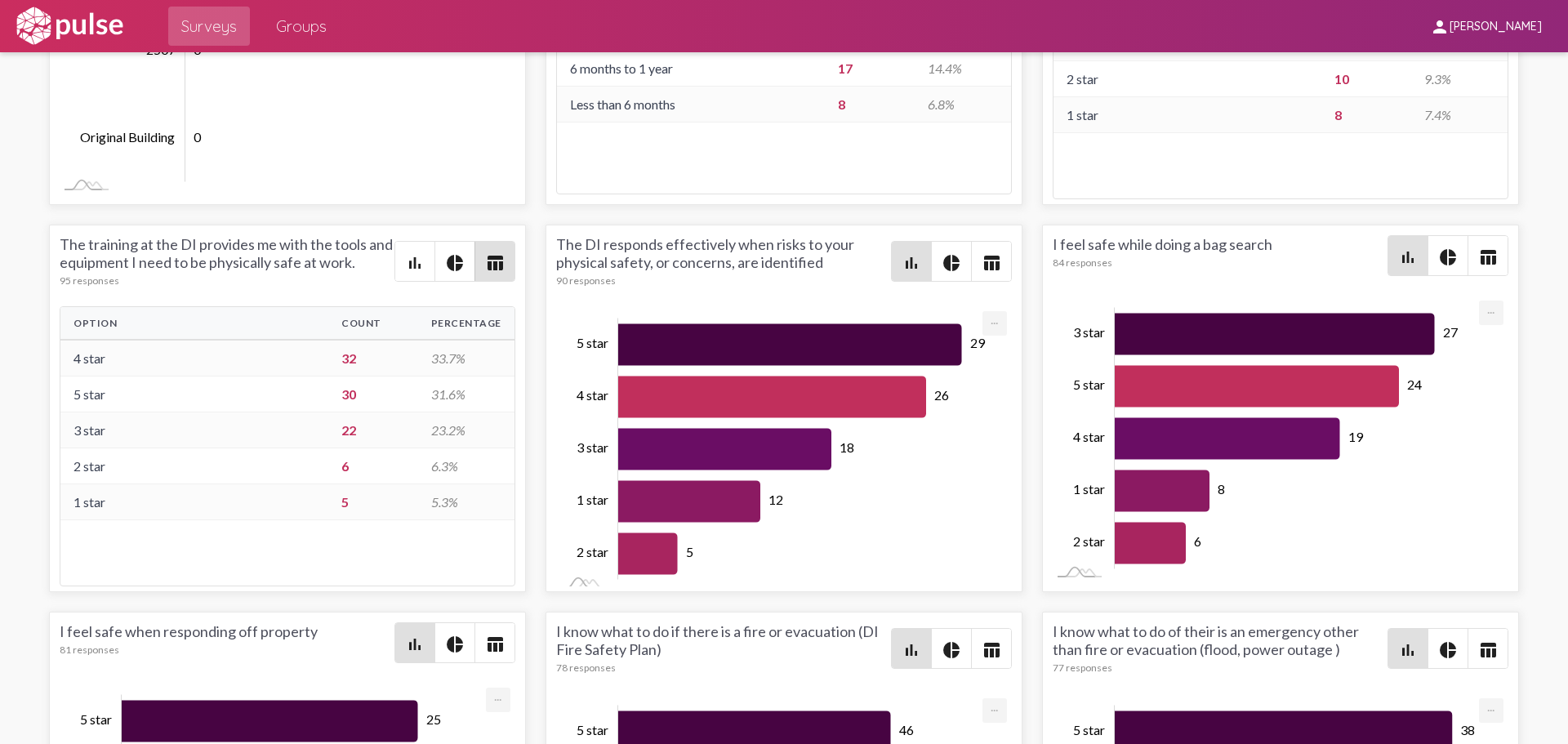
drag, startPoint x: 68, startPoint y: 306, endPoint x: 464, endPoint y: 512, distance: 446.4
click at [465, 512] on div "Option Count Percentage 4 star 32 33.7% 5 star 30 31.6% 3 star 22 23.2% 2 star …" at bounding box center [288, 447] width 456 height 280
copy thead
click at [315, 255] on div "The training at the DI provides me with the tools and equipment I need to be ph…" at bounding box center [228, 261] width 335 height 51
drag, startPoint x: 382, startPoint y: 251, endPoint x: 56, endPoint y: 235, distance: 326.4
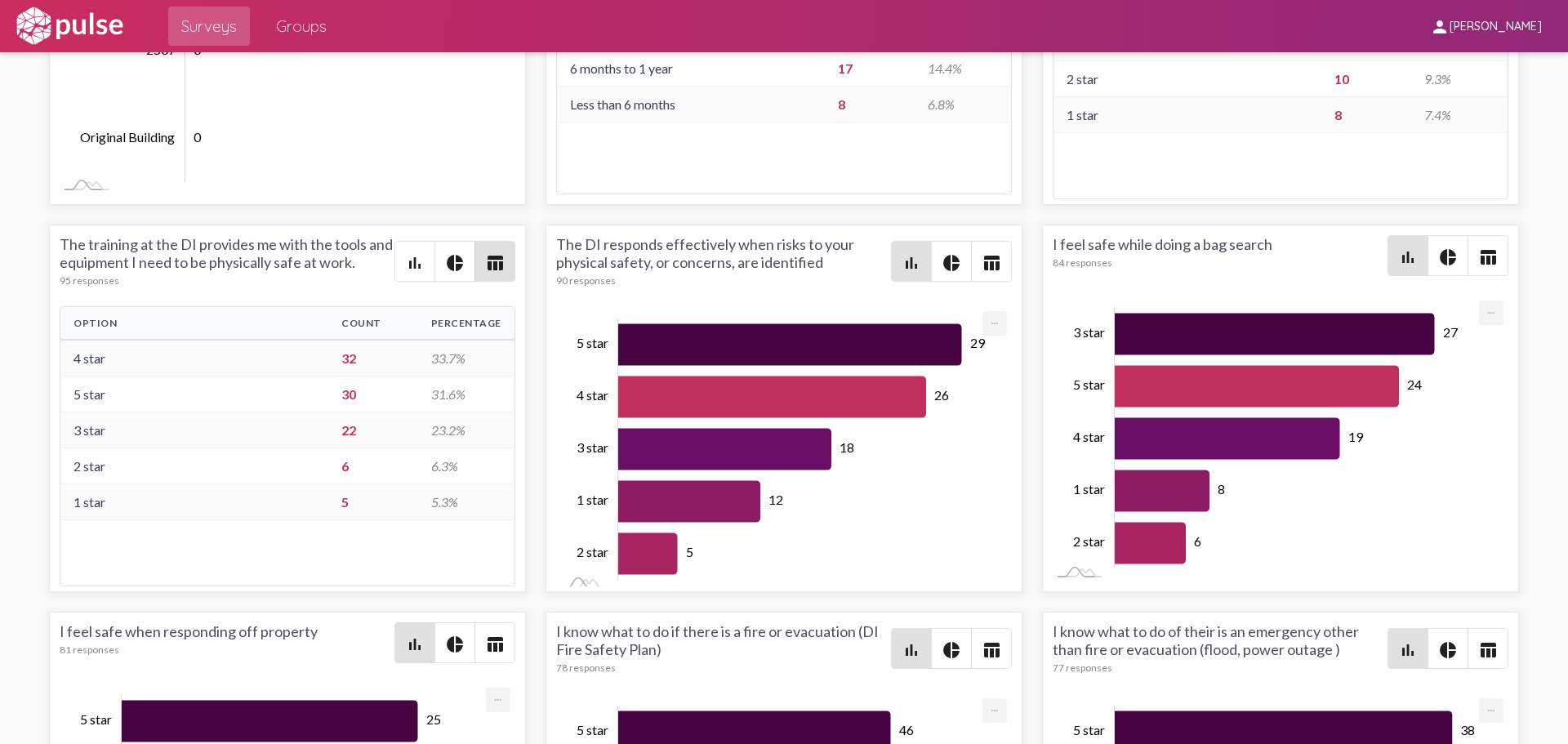
click at [60, 235] on div "The training at the DI provides me with the tools and equipment I need to be ph…" at bounding box center [228, 261] width 335 height 51
copy div "The training at the DI provides me with the tools and equipment I need to be ph…"
click at [995, 253] on mat-icon "table_chart" at bounding box center [992, 263] width 20 height 20
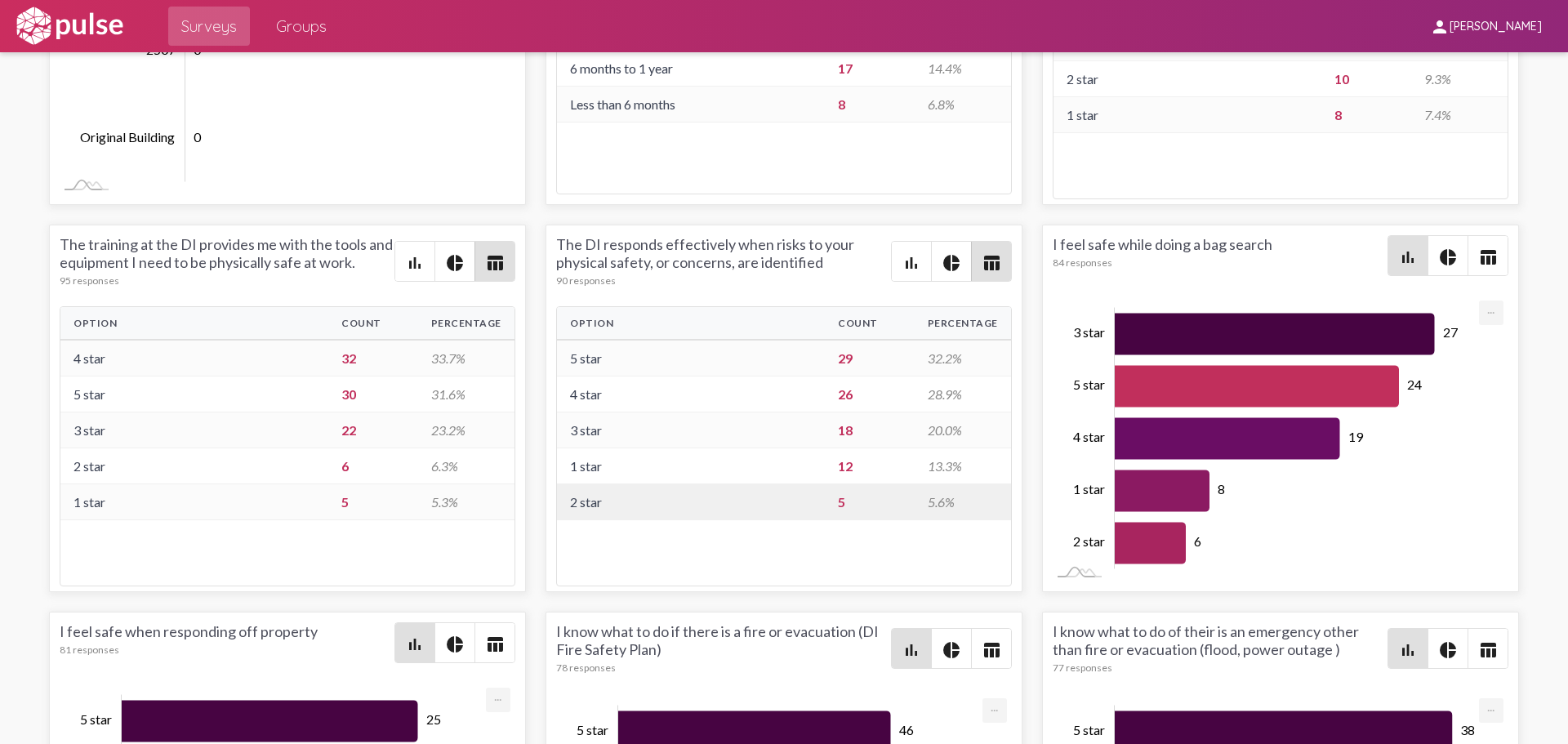
drag, startPoint x: 562, startPoint y: 308, endPoint x: 967, endPoint y: 496, distance: 446.5
click at [967, 496] on table "Option Count Percentage 5 star 29 32.2% 4 star 26 28.9% 3 star 18 20.0% 1 star …" at bounding box center [784, 413] width 454 height 213
copy table "Option Count Percentage 5 star 29 32.2% 4 star 26 28.9% 3 star 18 20.0% 1 star …"
click at [830, 249] on div "The DI responds effectively when risks to your physical safety, or concerns, ar…" at bounding box center [724, 261] width 335 height 51
drag, startPoint x: 829, startPoint y: 249, endPoint x: 547, endPoint y: 227, distance: 282.9
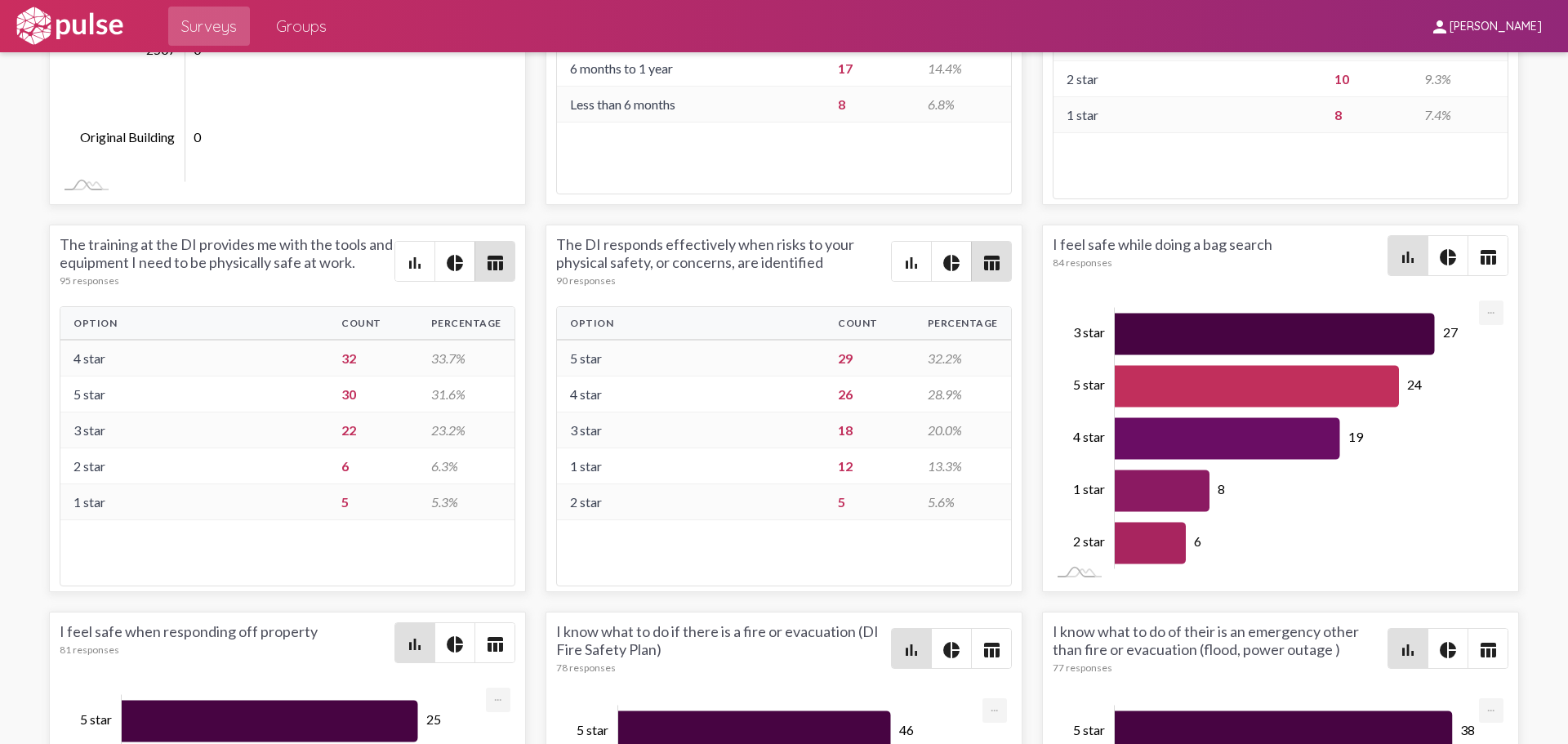
click at [547, 227] on div "The DI responds effectively when risks to your physical safety, or concerns, ar…" at bounding box center [784, 409] width 477 height 368
copy div "The DI responds effectively when risks to your physical safety, or concerns, ar…"
click at [1228, 253] on span "table_chart" at bounding box center [1488, 255] width 39 height 39
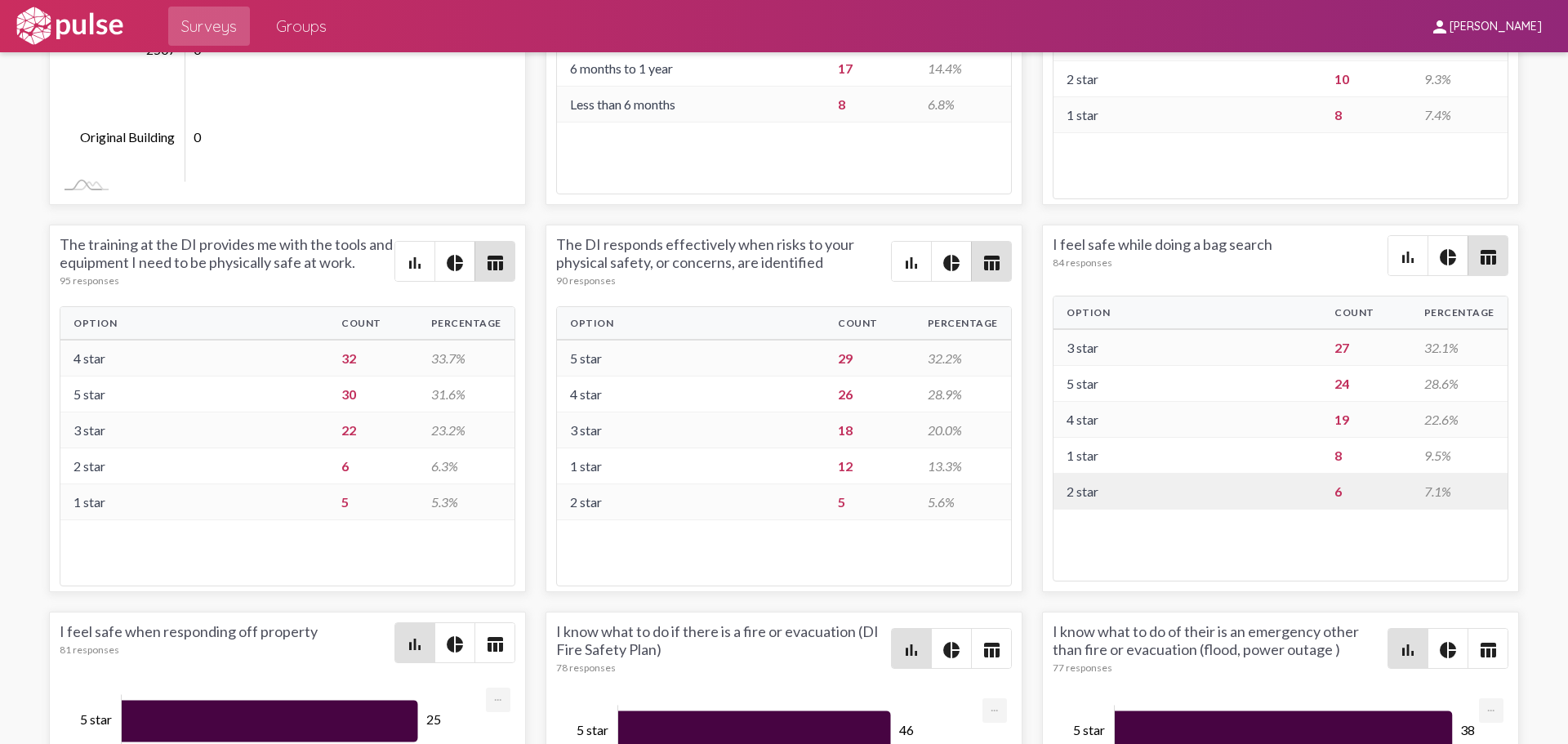
drag, startPoint x: 1058, startPoint y: 295, endPoint x: 1447, endPoint y: 479, distance: 430.3
click at [1228, 479] on table "Option Count Percentage 3 star 27 32.1% 5 star 24 28.6% 4 star 19 22.6% 1 star …" at bounding box center [1280, 403] width 454 height 213
copy table "Option Count Percentage 3 star 27 32.1% 5 star 24 28.6% 4 star 19 22.6% 1 star …"
click at [1176, 235] on div "I feel safe while doing a bag search 84 responses" at bounding box center [1220, 255] width 335 height 41
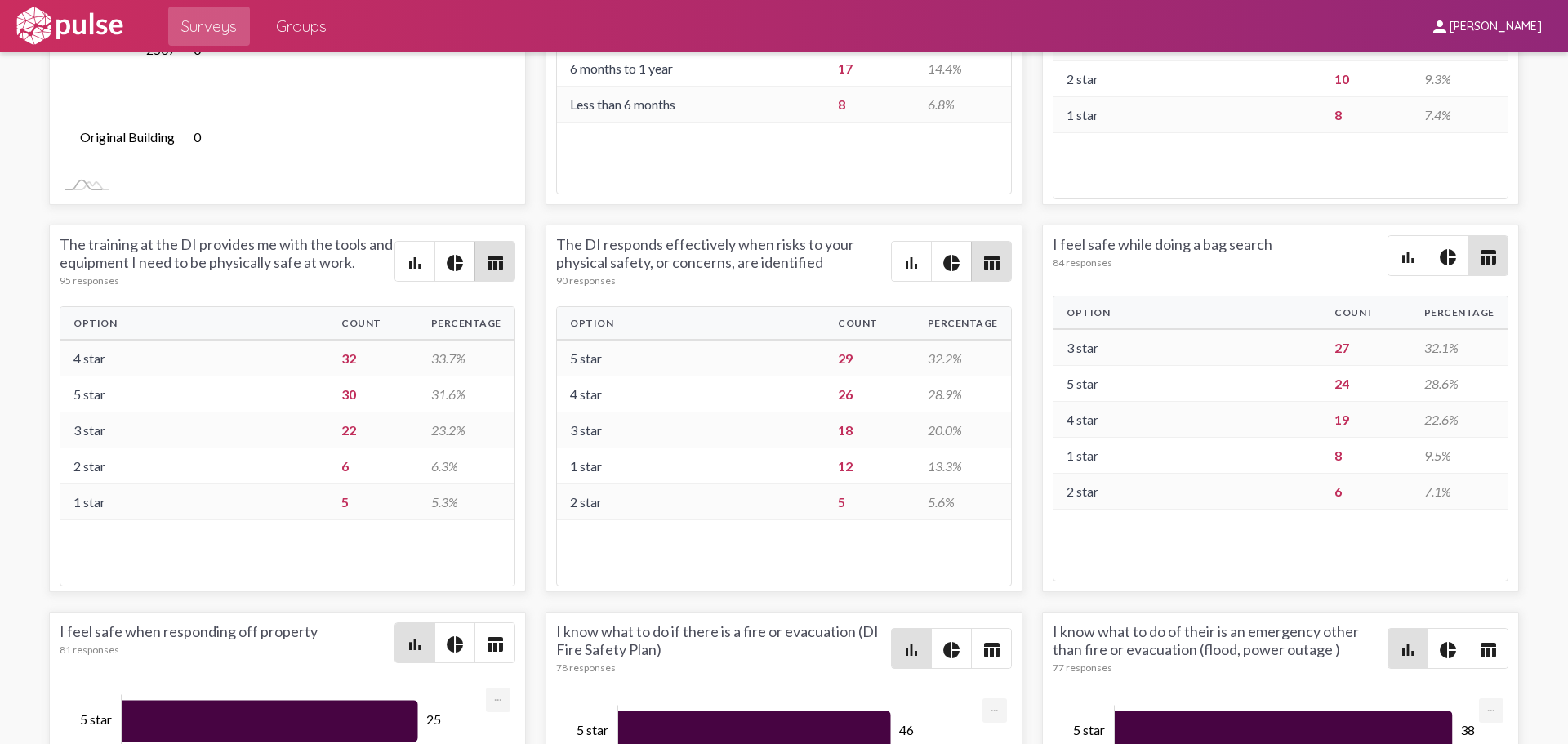
click at [1176, 235] on div "I feel safe while doing a bag search 84 responses" at bounding box center [1220, 255] width 335 height 41
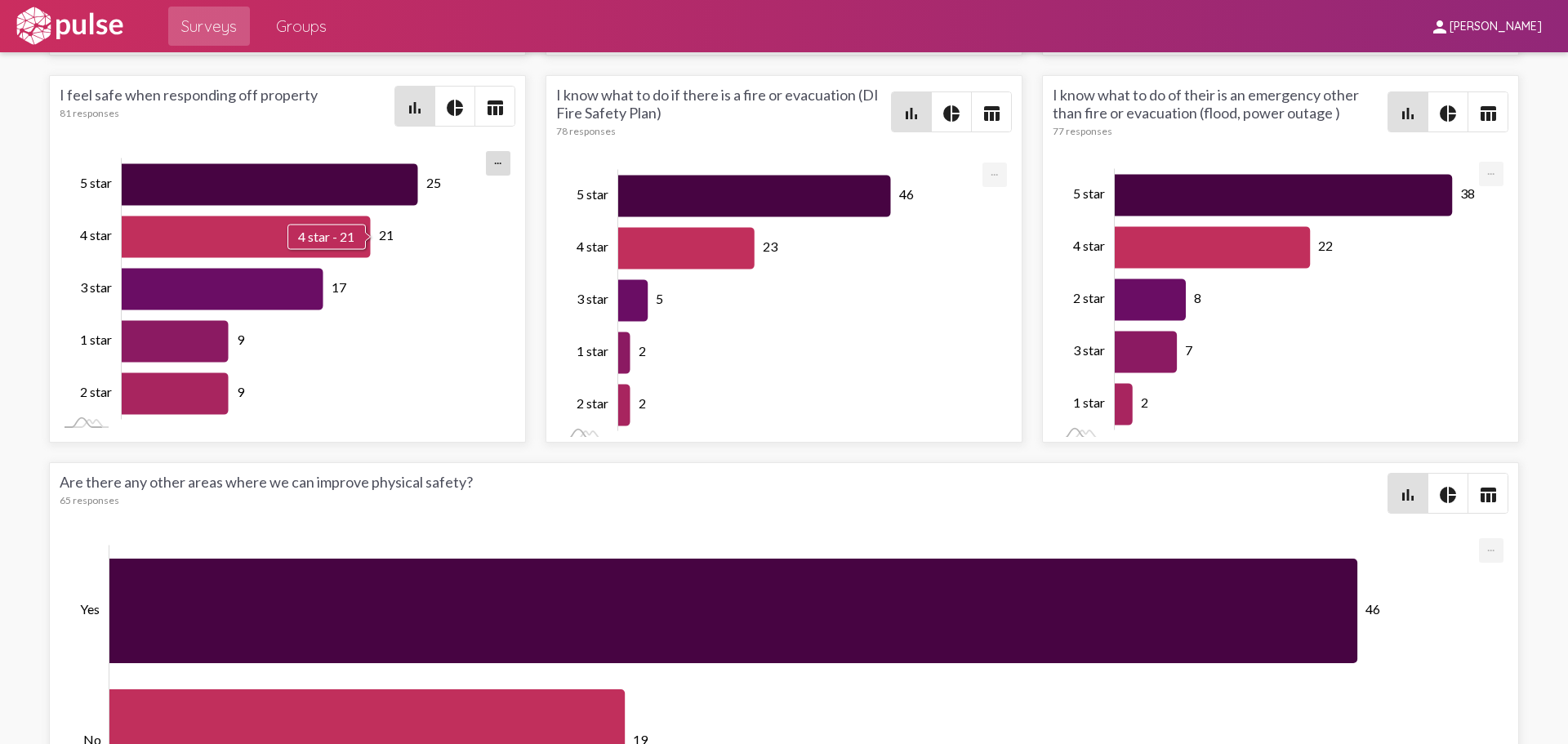
scroll to position [-1, 0]
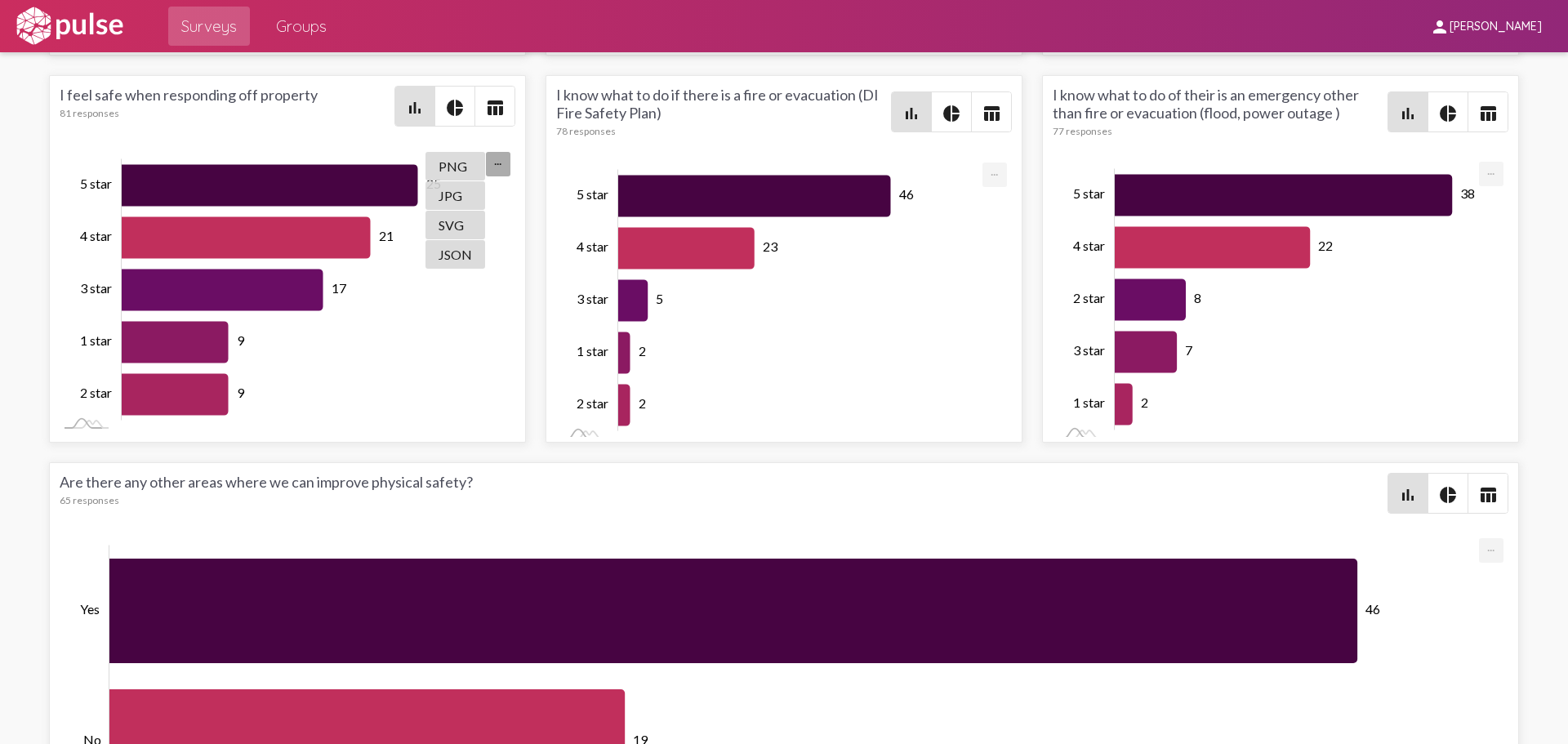
click at [503, 87] on span "table_chart" at bounding box center [494, 106] width 39 height 39
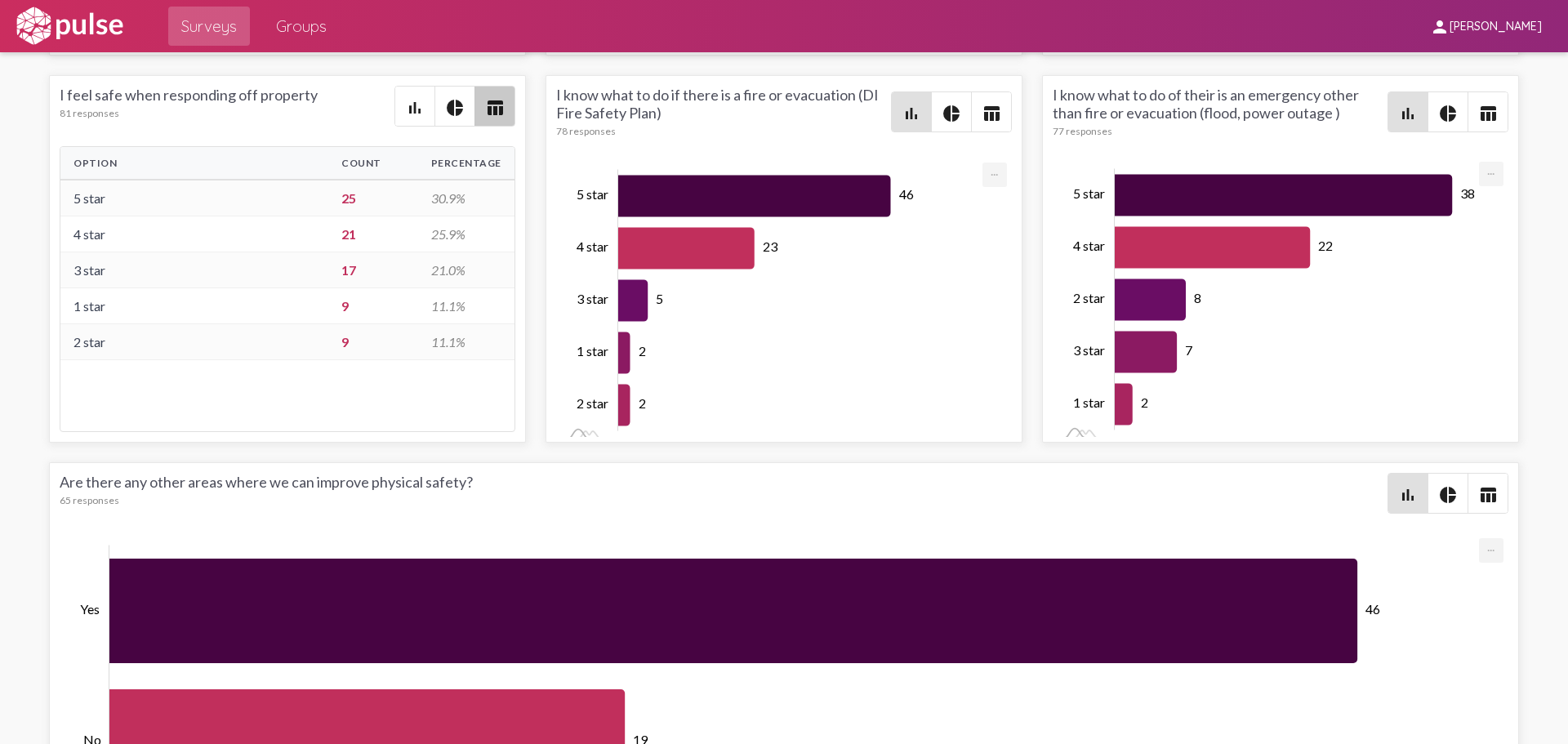
scroll to position [0, 0]
drag, startPoint x: 71, startPoint y: 147, endPoint x: 494, endPoint y: 338, distance: 464.1
click at [494, 338] on table "Option Count Percentage 5 star 25 30.9% 4 star 21 25.9% 3 star 17 21.0% 1 star …" at bounding box center [287, 253] width 454 height 213
click at [274, 86] on div "I feel safe when responding off property 81 responses" at bounding box center [228, 106] width 335 height 41
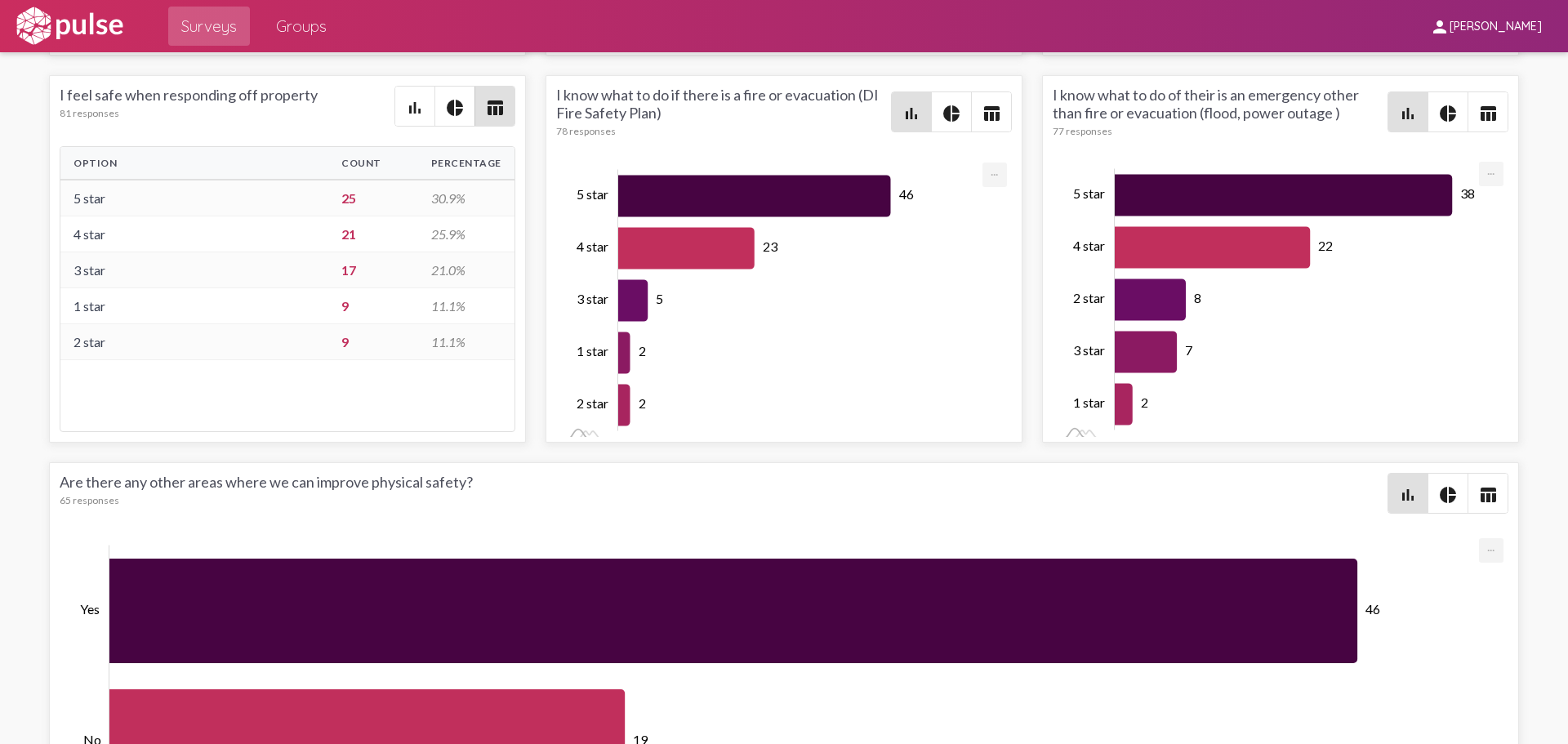
click at [274, 86] on div "I feel safe when responding off property 81 responses" at bounding box center [228, 106] width 335 height 41
click at [989, 104] on mat-icon "table_chart" at bounding box center [992, 113] width 20 height 20
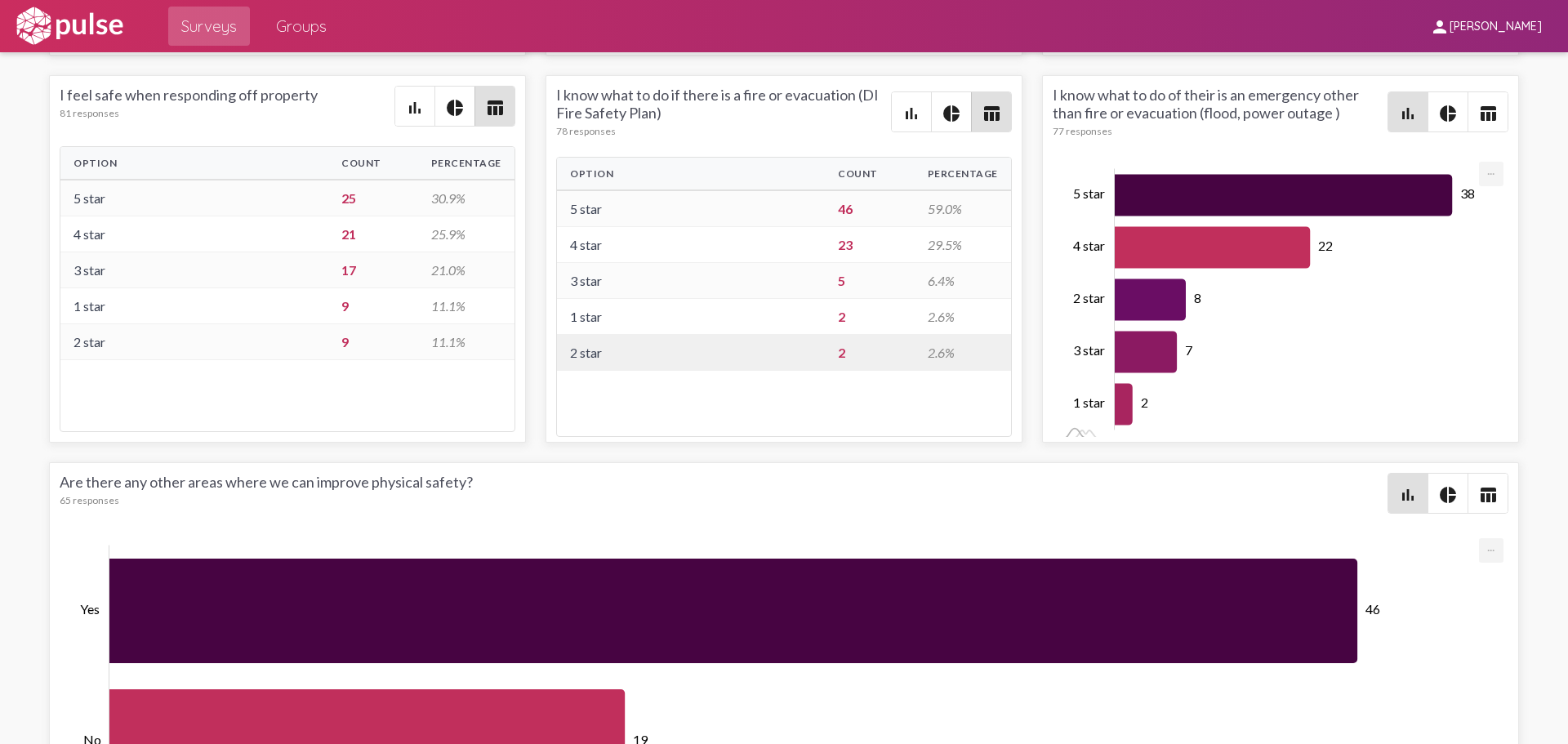
drag, startPoint x: 568, startPoint y: 190, endPoint x: 963, endPoint y: 335, distance: 420.8
click at [963, 335] on tbody "5 star 46 59.0% 4 star 23 29.5% 3 star 5 6.4% 1 star 2 2.6% 2 star 2 2.6%" at bounding box center [784, 281] width 454 height 181
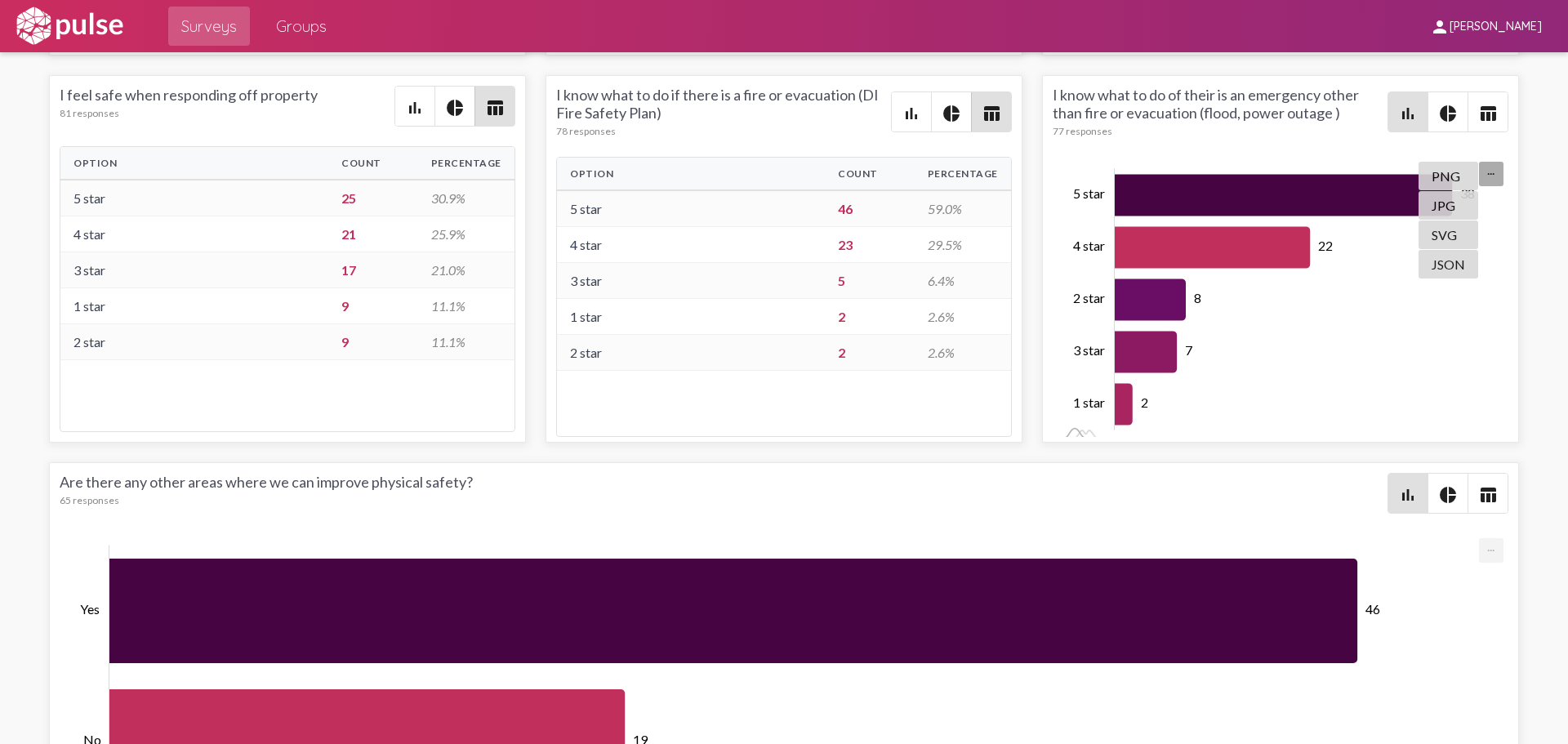
drag, startPoint x: 698, startPoint y: 111, endPoint x: 691, endPoint y: 106, distance: 8.6
click at [697, 111] on div "I know what to do if there is a fire or evacuation (DI Fire Safety Plan) 78 res…" at bounding box center [724, 111] width 335 height 51
drag, startPoint x: 657, startPoint y: 98, endPoint x: 544, endPoint y: 82, distance: 114.1
click at [546, 82] on div "I know what to do if there is a fire or evacuation (DI Fire Safety Plan) 78 res…" at bounding box center [784, 259] width 477 height 368
click at [1228, 91] on div "I know what to do of their is an emergency other than fire or evacuation (flood…" at bounding box center [1220, 111] width 335 height 51
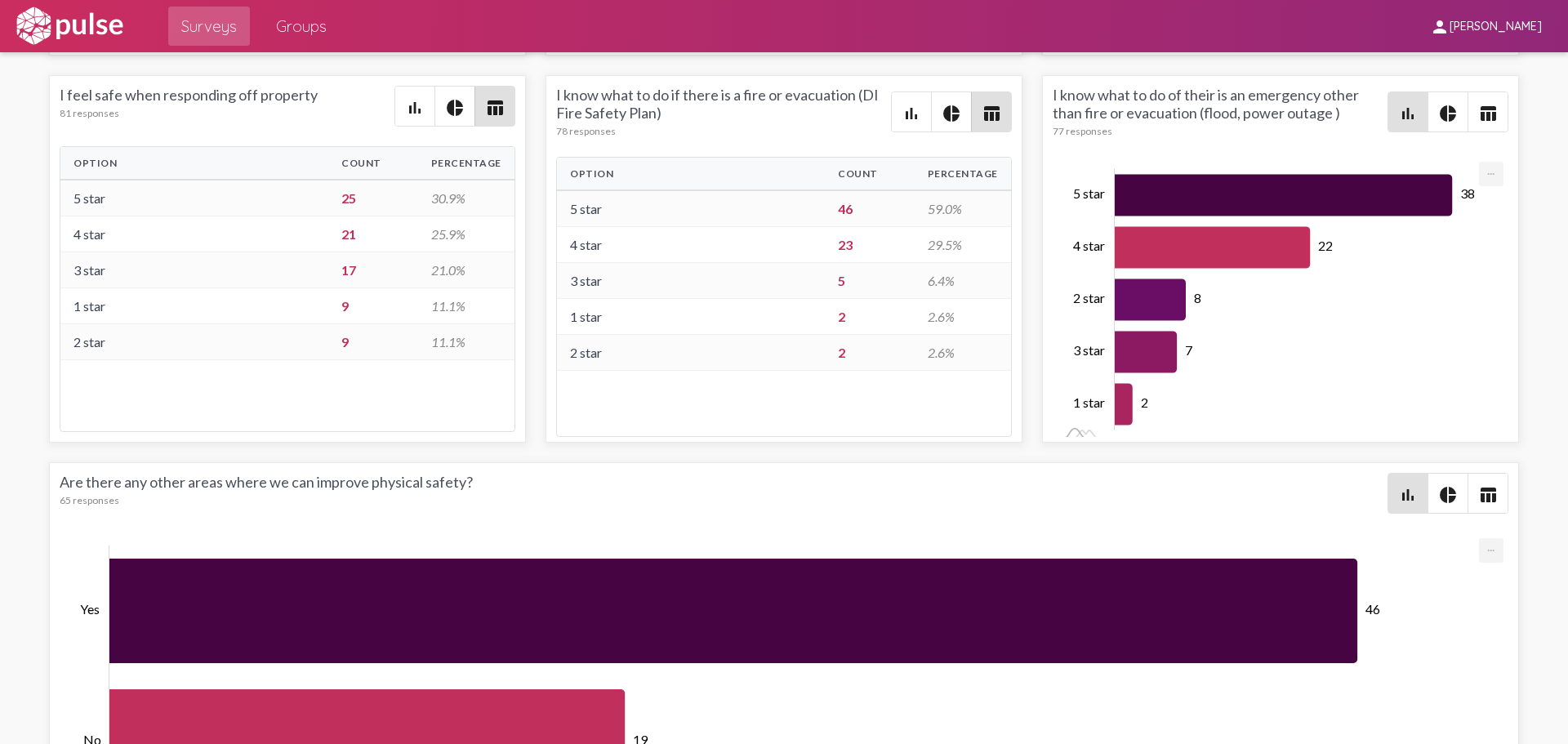
drag, startPoint x: 1324, startPoint y: 104, endPoint x: 1045, endPoint y: 79, distance: 280.1
click at [1045, 79] on div "I know what to do of their is an emergency other than fire or evacuation (flood…" at bounding box center [1280, 259] width 477 height 368
click at [1228, 106] on mat-icon "table_chart" at bounding box center [1488, 113] width 20 height 20
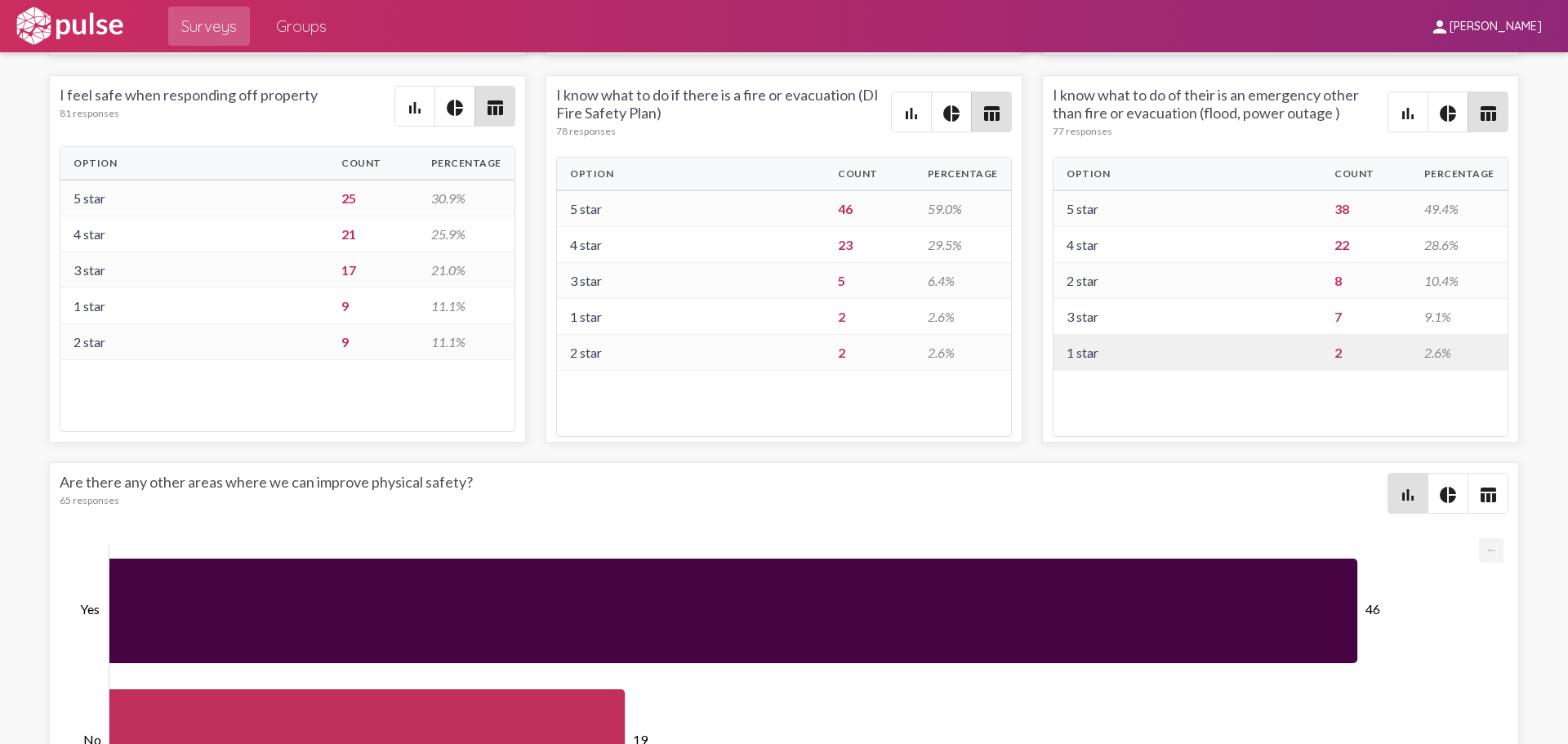
drag, startPoint x: 1059, startPoint y: 158, endPoint x: 1458, endPoint y: 335, distance: 436.5
click at [1228, 335] on table "Option Count Percentage 5 star 38 49.4% 4 star 22 28.6% 2 star 8 10.4% 3 star 7…" at bounding box center [1280, 265] width 454 height 213
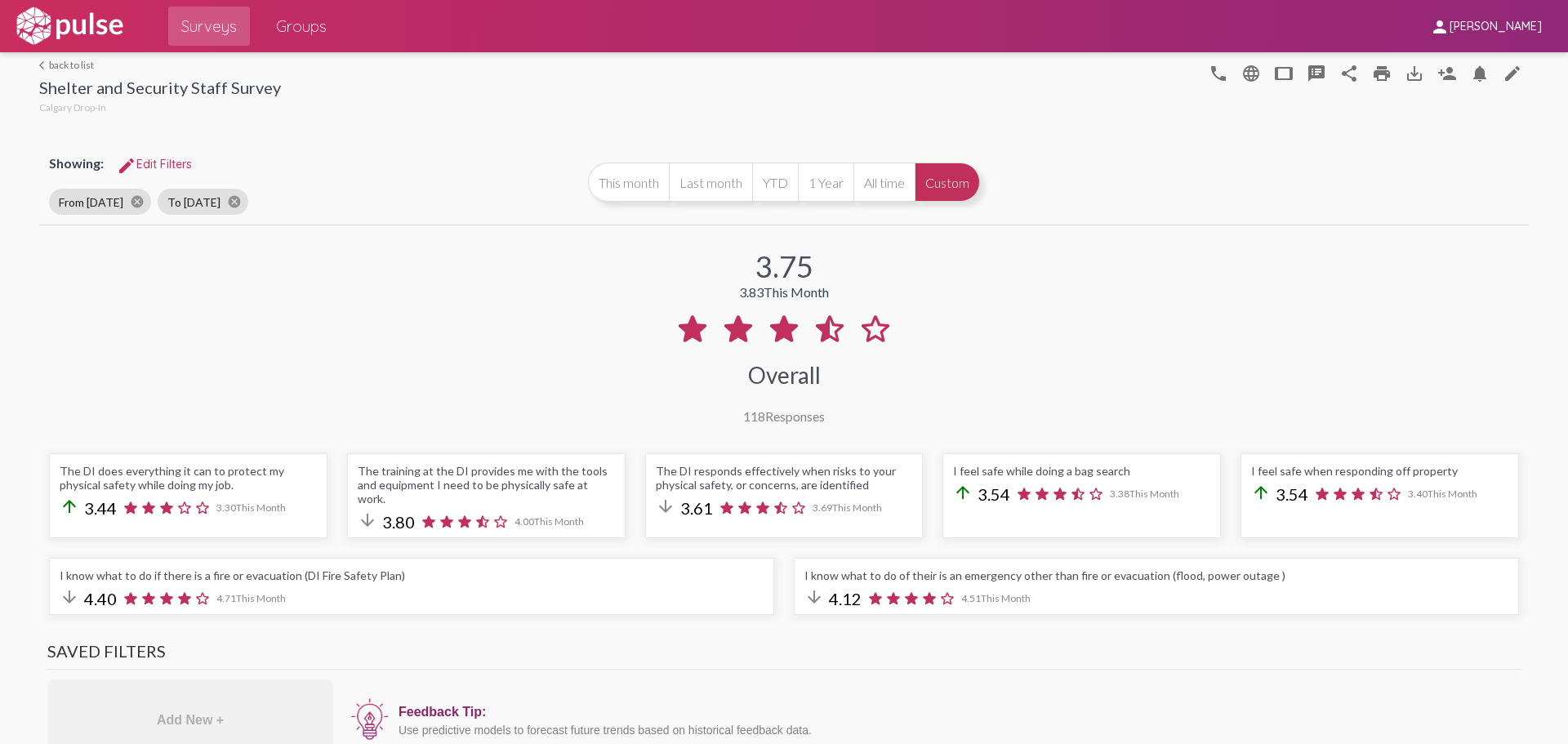
click at [171, 161] on span "edit Edit Filters" at bounding box center [154, 164] width 75 height 14
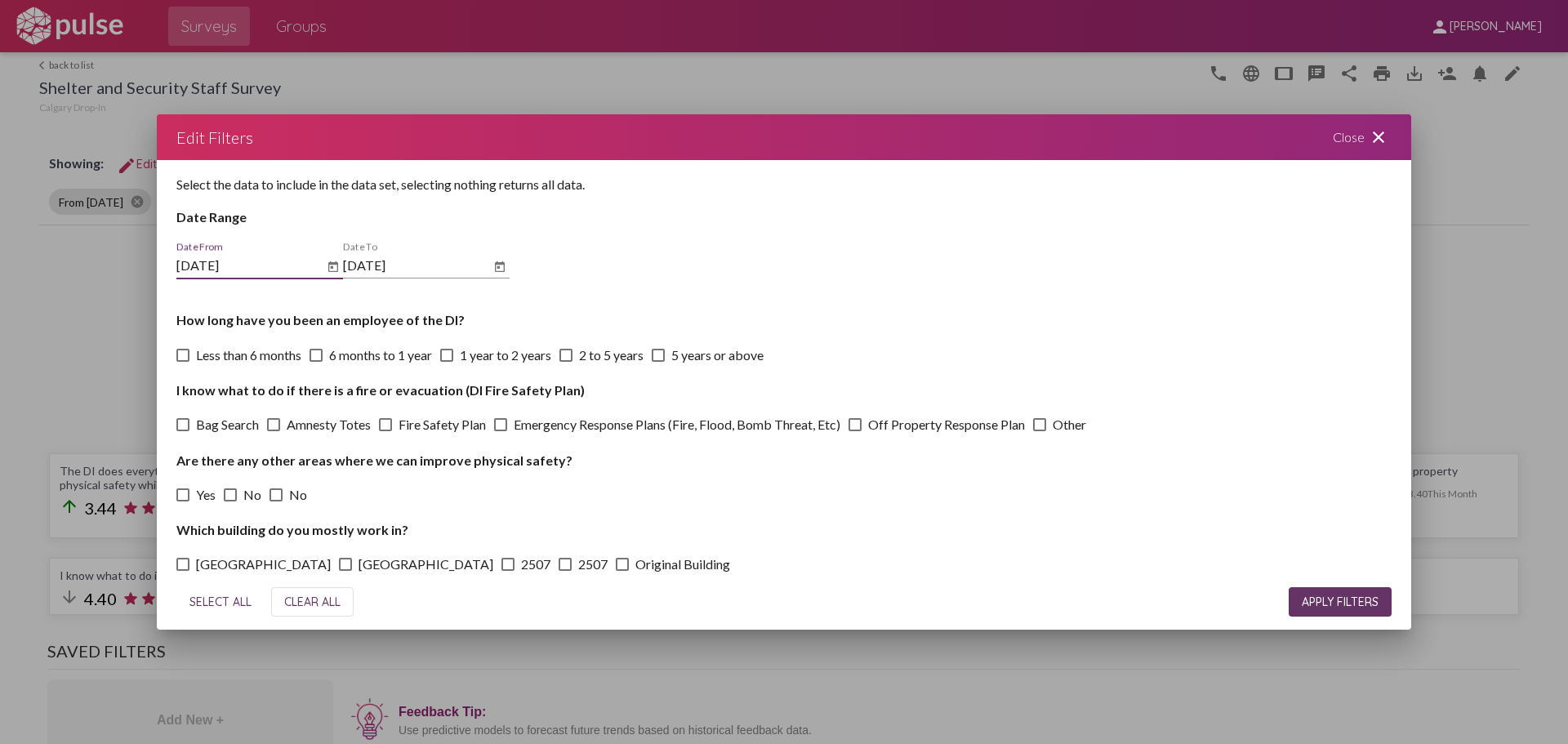
click at [335, 263] on icon "Open calendar" at bounding box center [333, 266] width 10 height 10
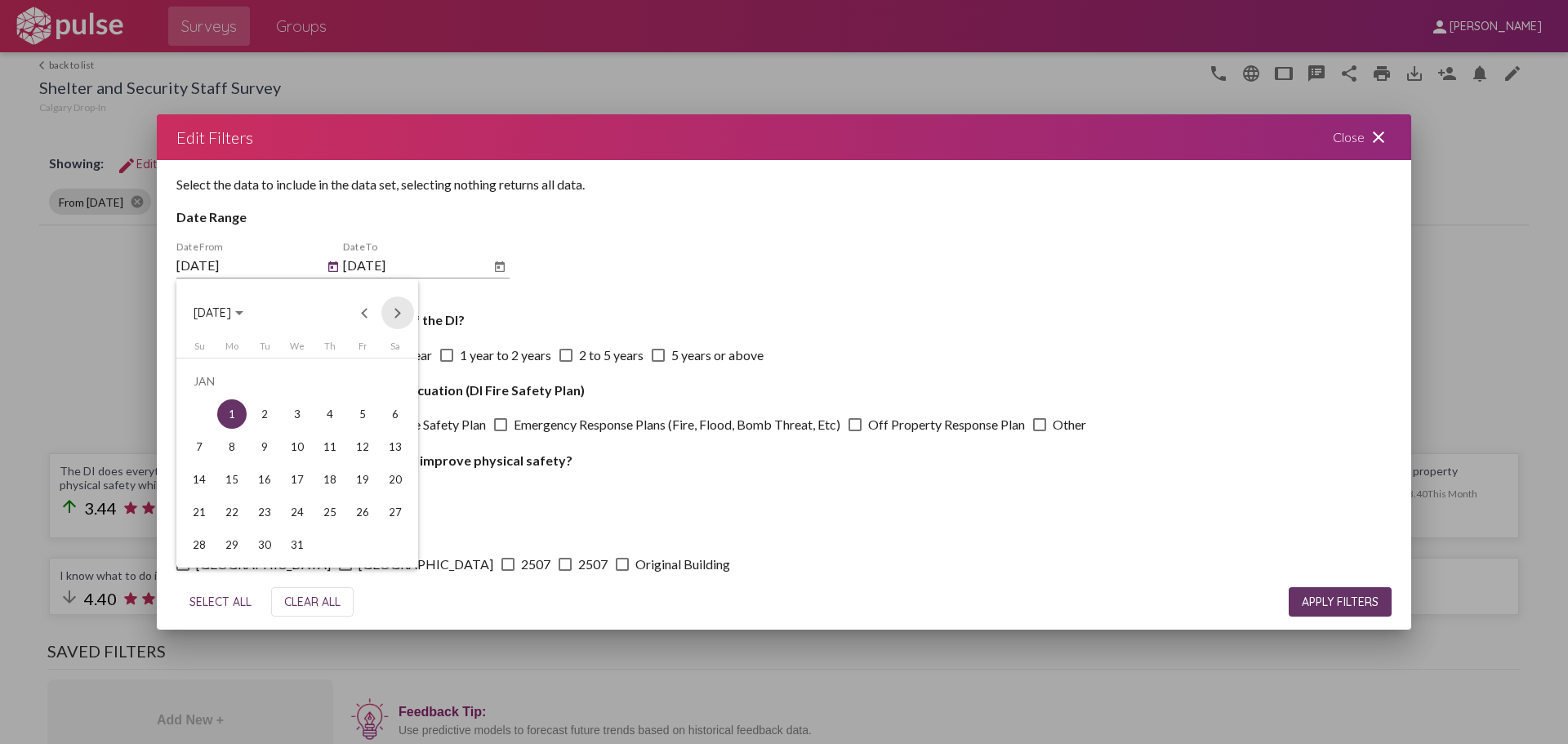
click at [396, 318] on button "Next month" at bounding box center [397, 312] width 32 height 32
click at [244, 306] on span "[DATE]" at bounding box center [218, 312] width 50 height 14
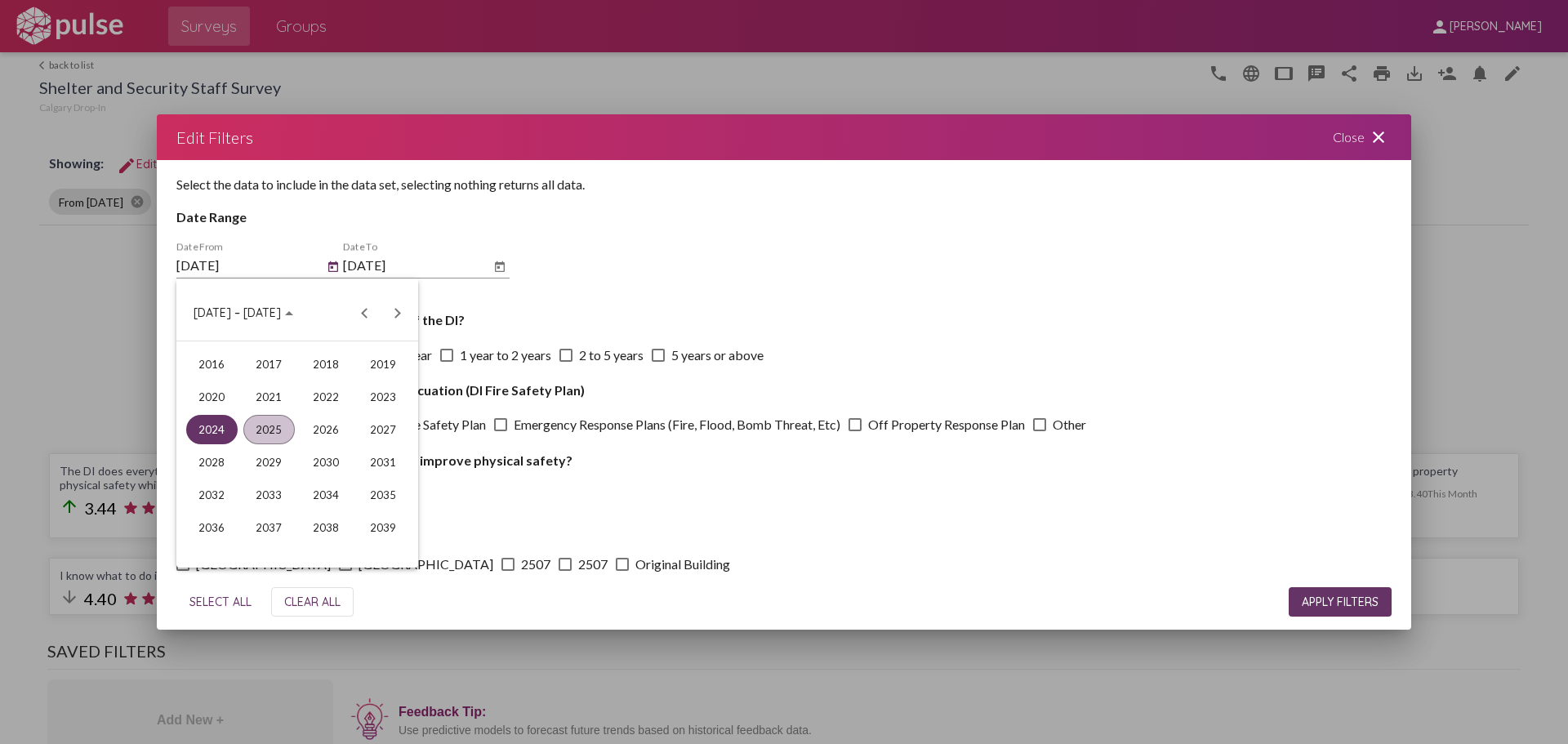
click at [257, 431] on div "2025" at bounding box center [270, 430] width 51 height 30
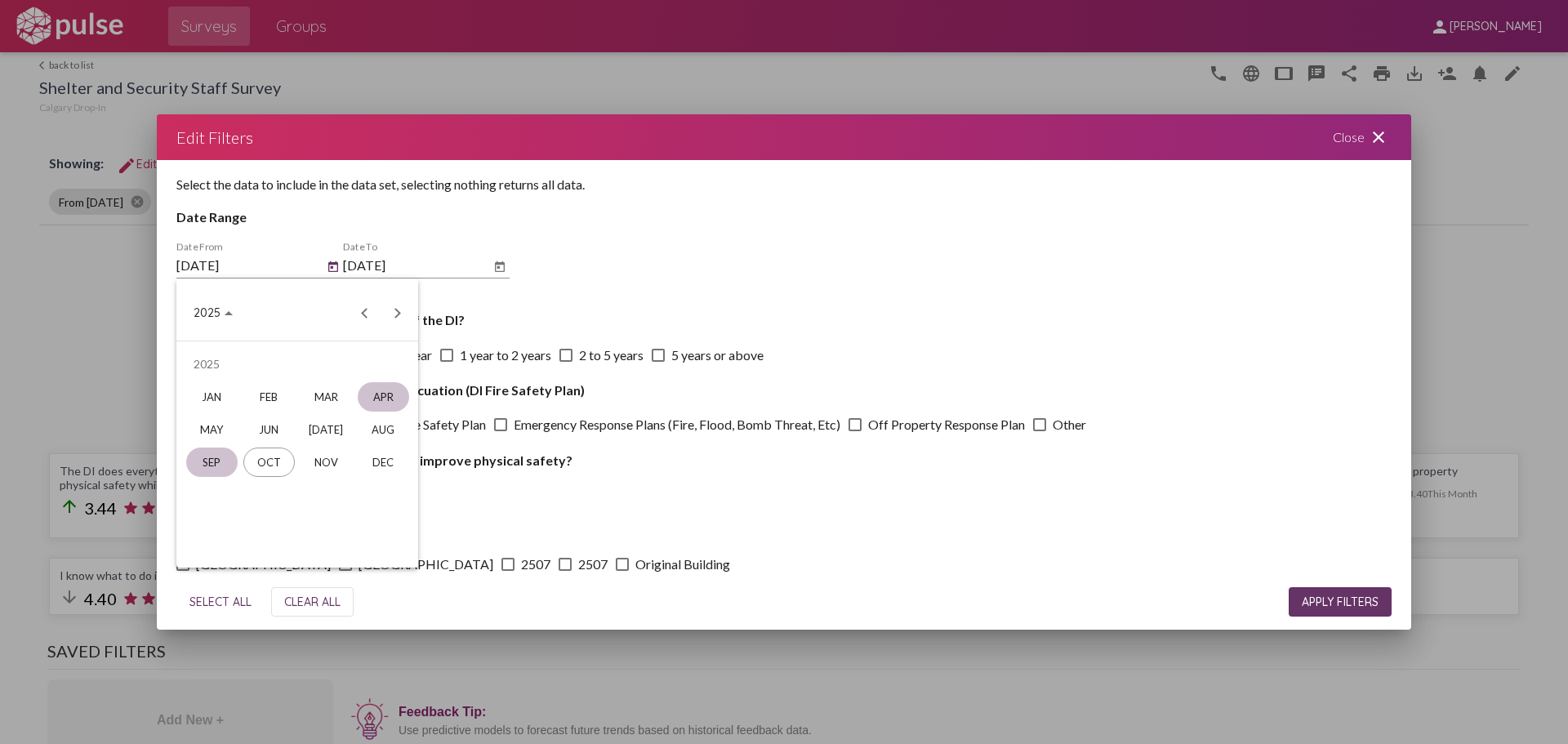
click at [228, 459] on div "SEP" at bounding box center [212, 462] width 51 height 30
click at [503, 267] on div at bounding box center [784, 372] width 1568 height 744
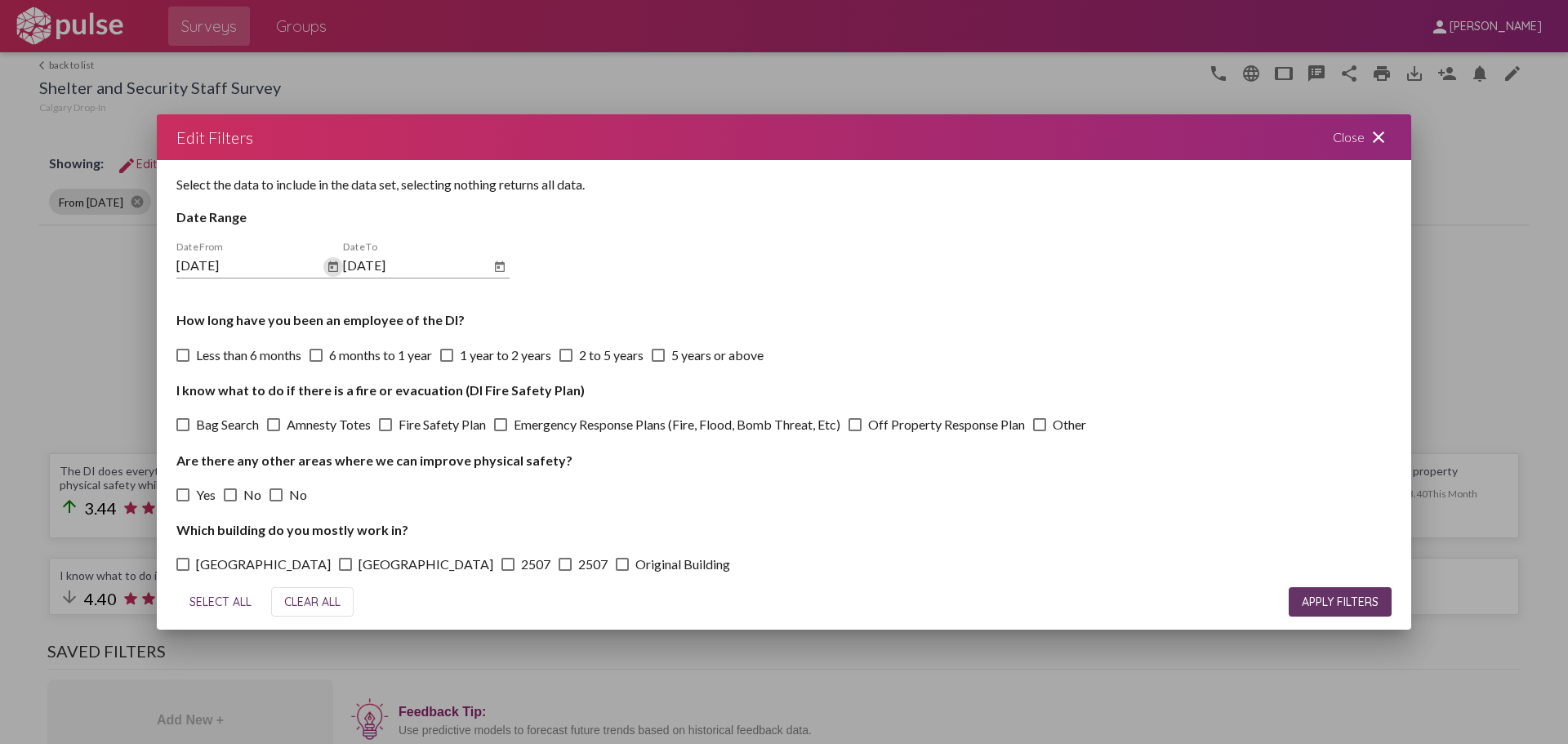
click at [499, 266] on icon "Open calendar" at bounding box center [500, 267] width 13 height 20
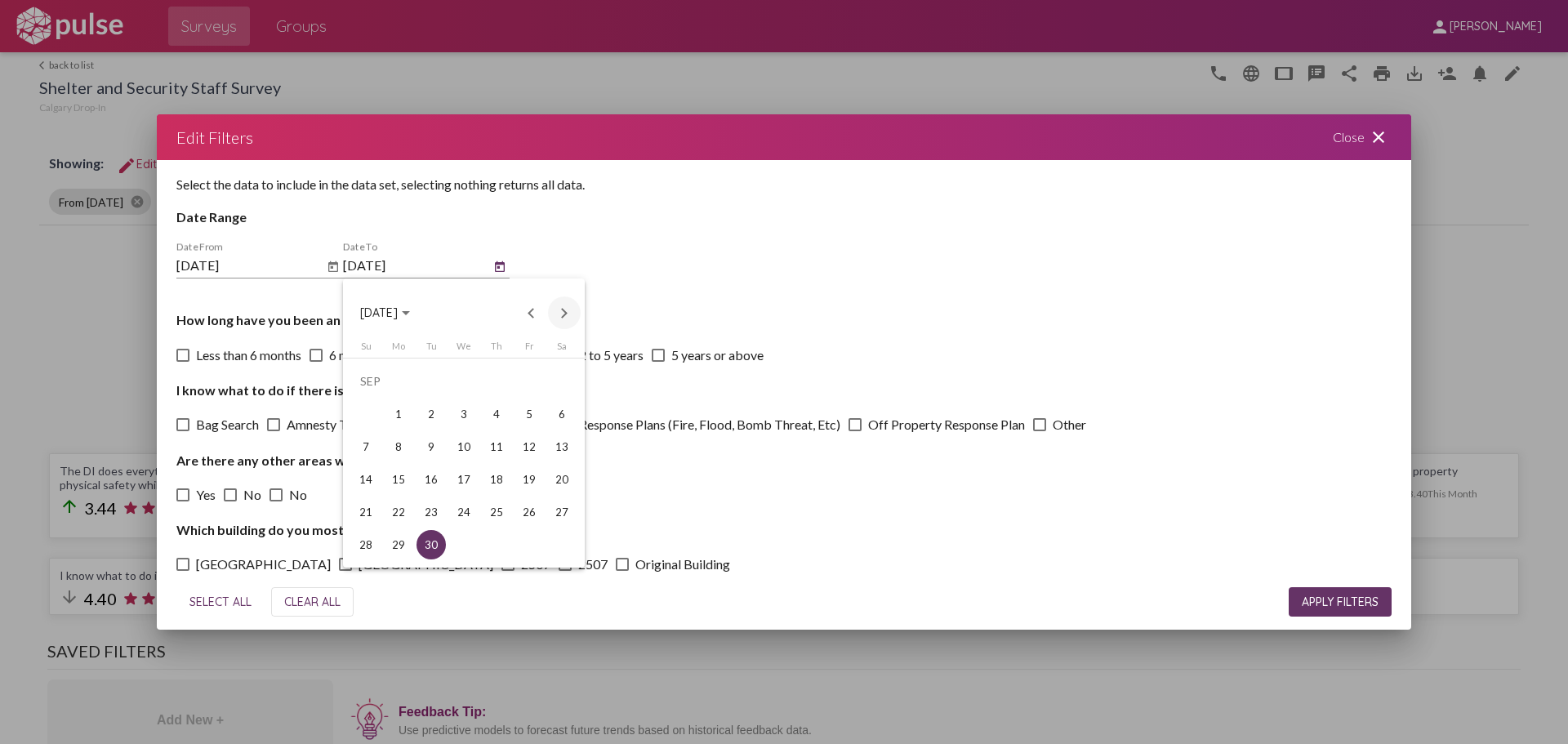
click at [573, 312] on button "Next month" at bounding box center [564, 312] width 32 height 32
click at [535, 509] on div "31" at bounding box center [529, 512] width 30 height 30
type input "[DATE]"
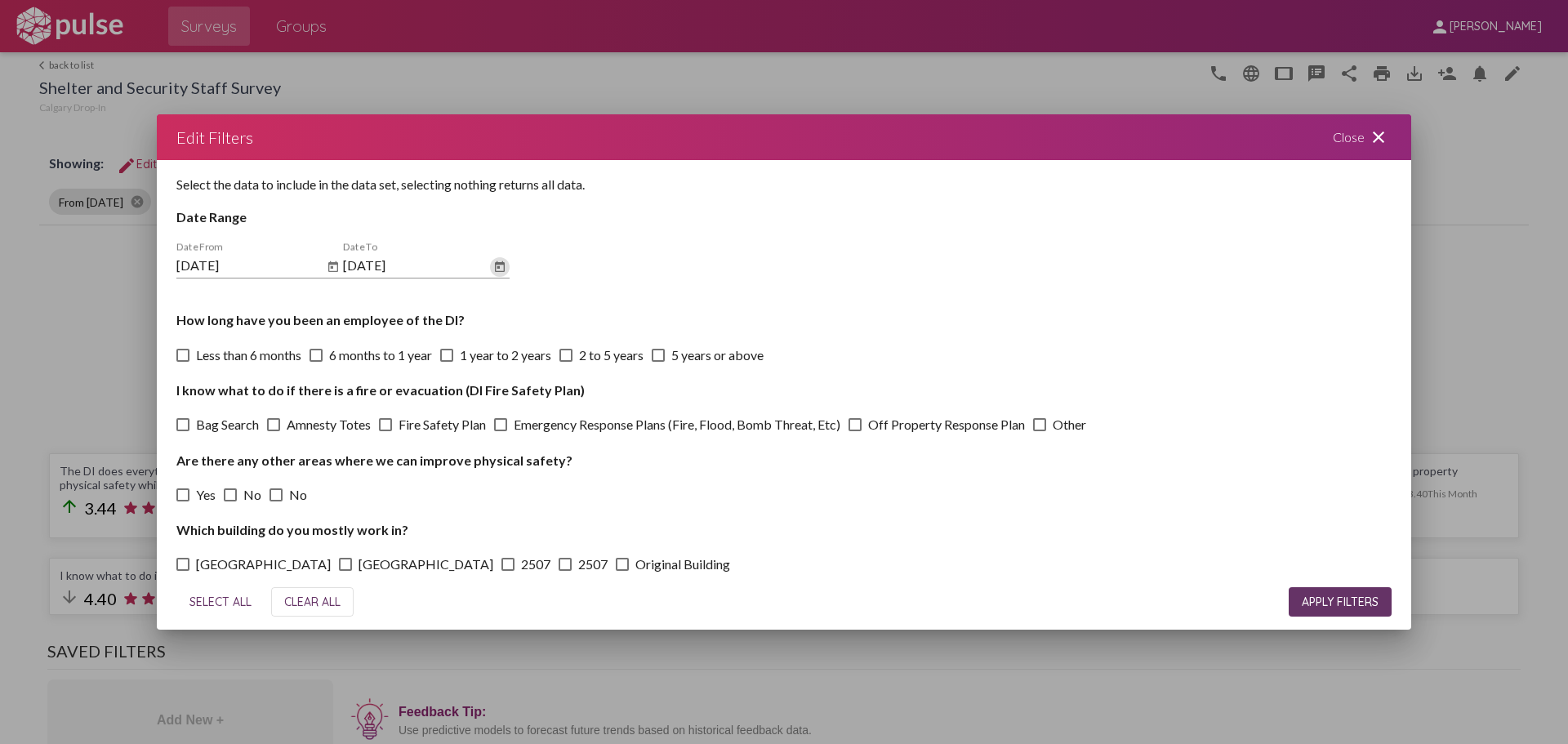
click at [1228, 594] on button "APPLY FILTERS" at bounding box center [1340, 602] width 103 height 30
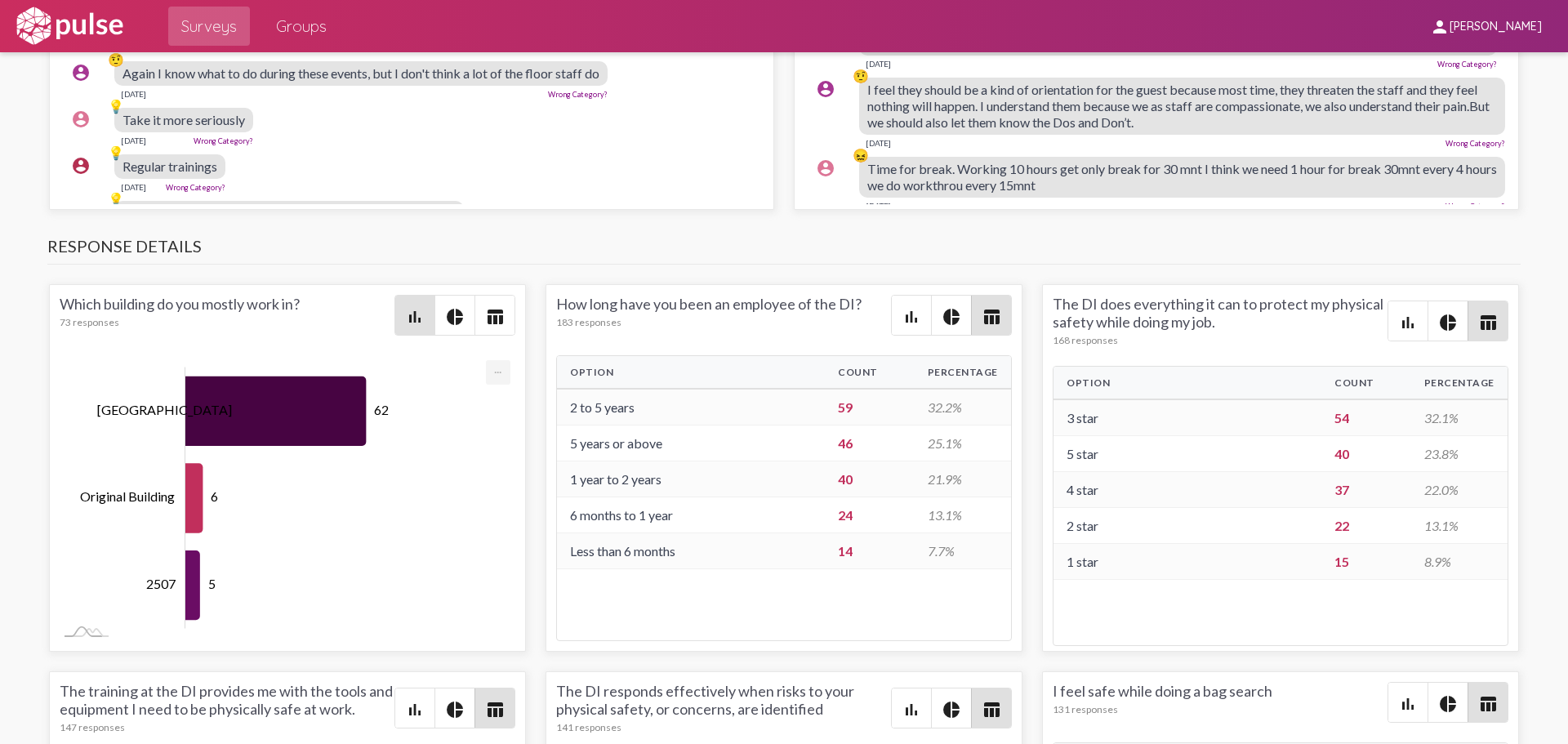
scroll to position [3186, 0]
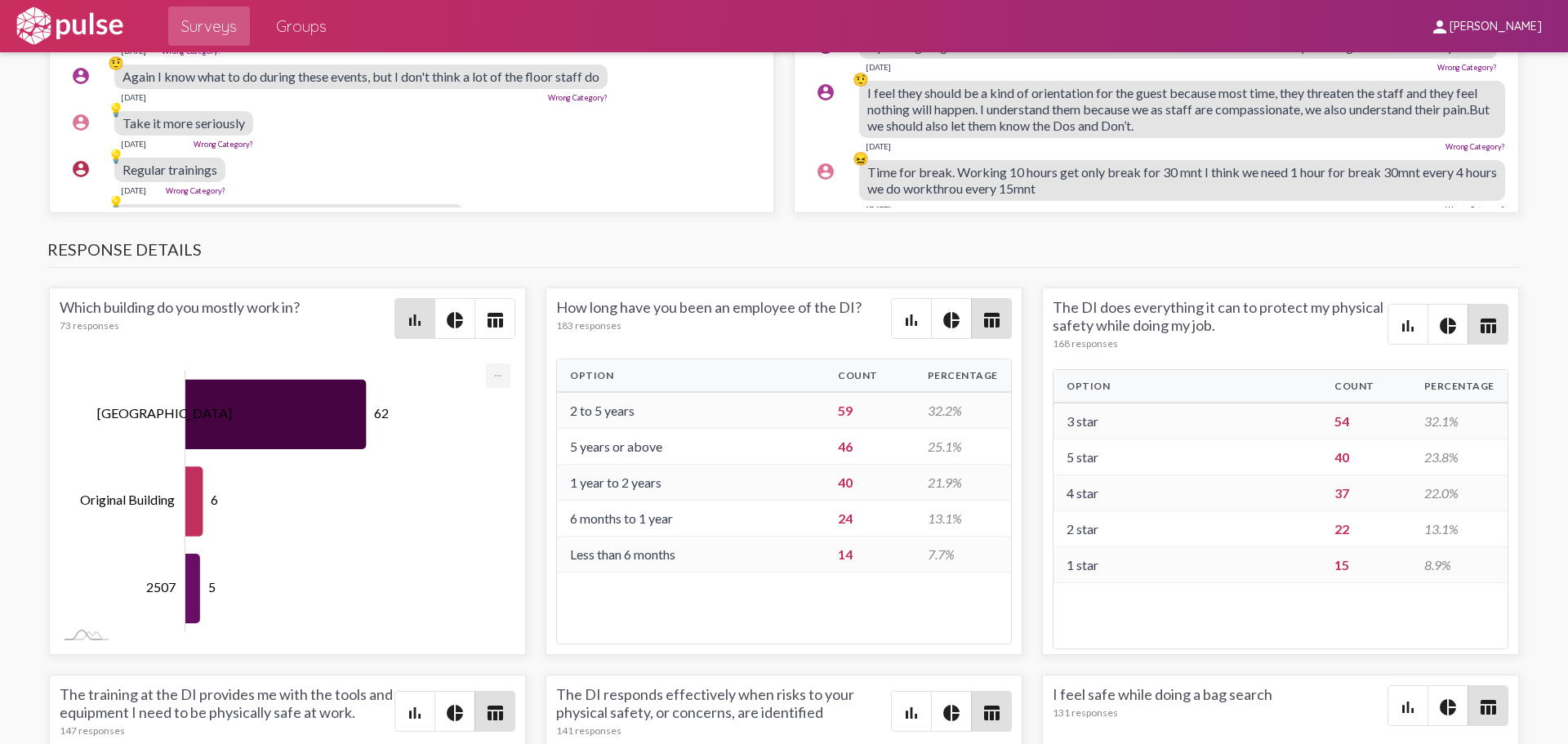
click at [477, 307] on span "table_chart" at bounding box center [494, 318] width 39 height 39
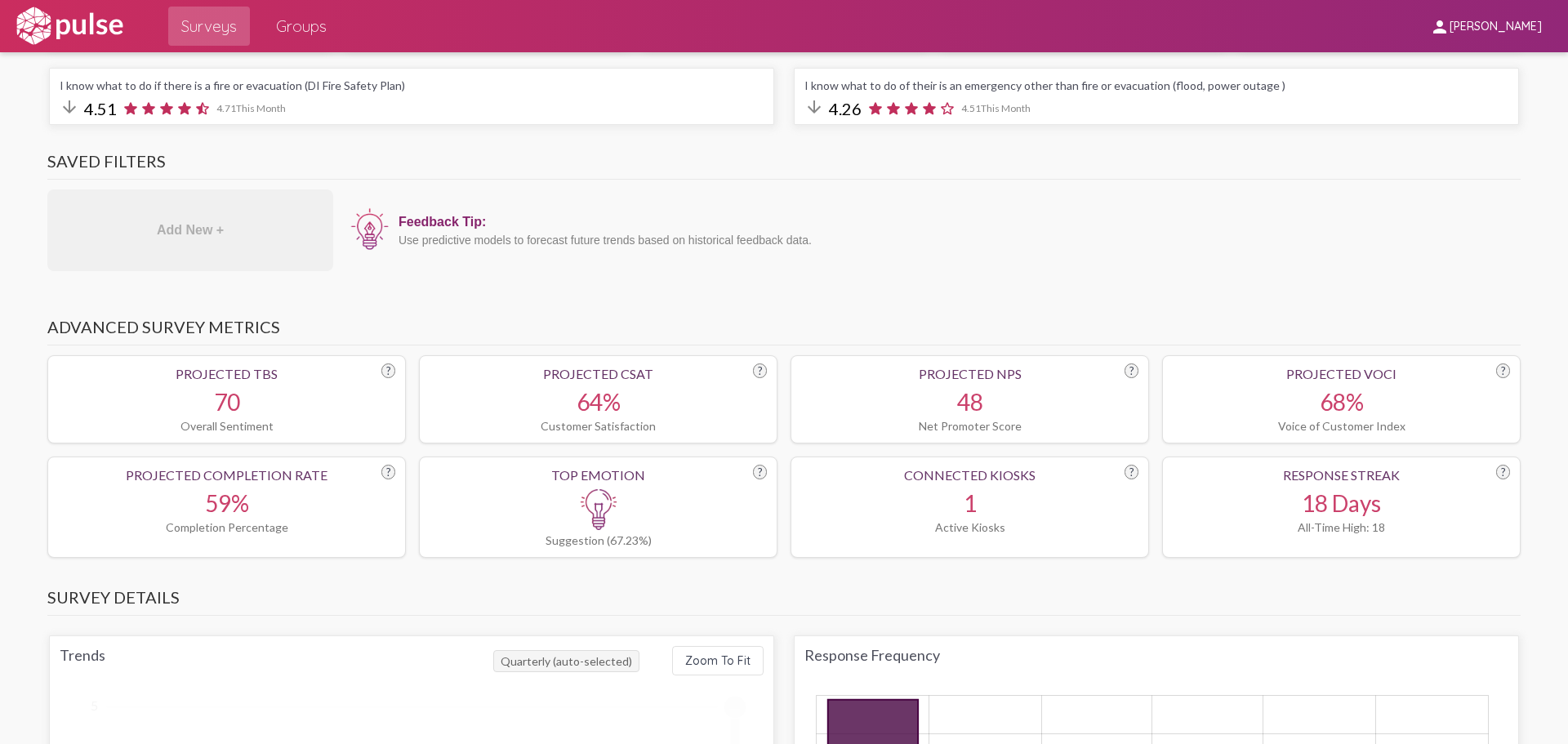
scroll to position [0, 0]
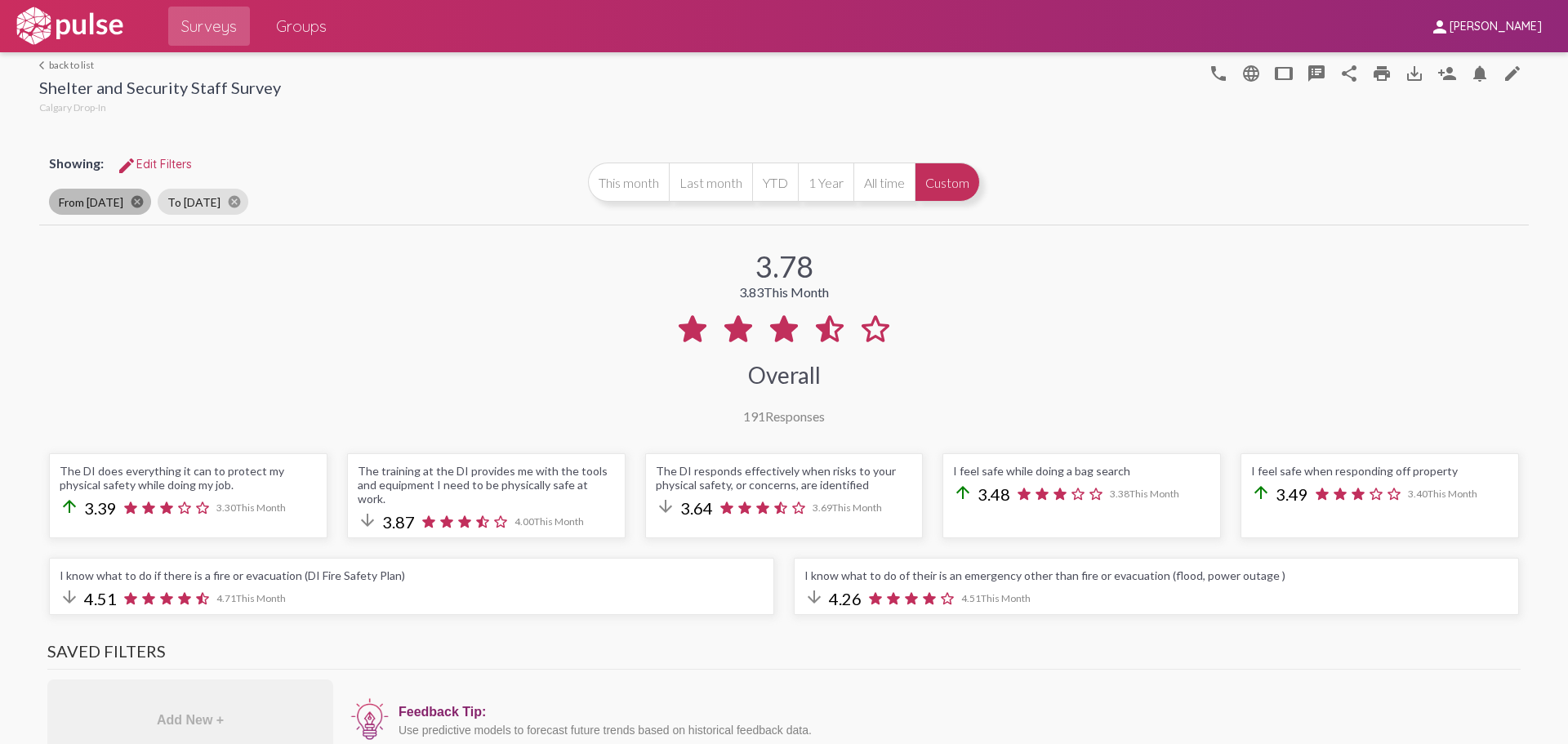
click at [131, 201] on mat-icon "cancel" at bounding box center [136, 201] width 14 height 14
click at [131, 201] on mat-icon "cancel" at bounding box center [125, 201] width 14 height 14
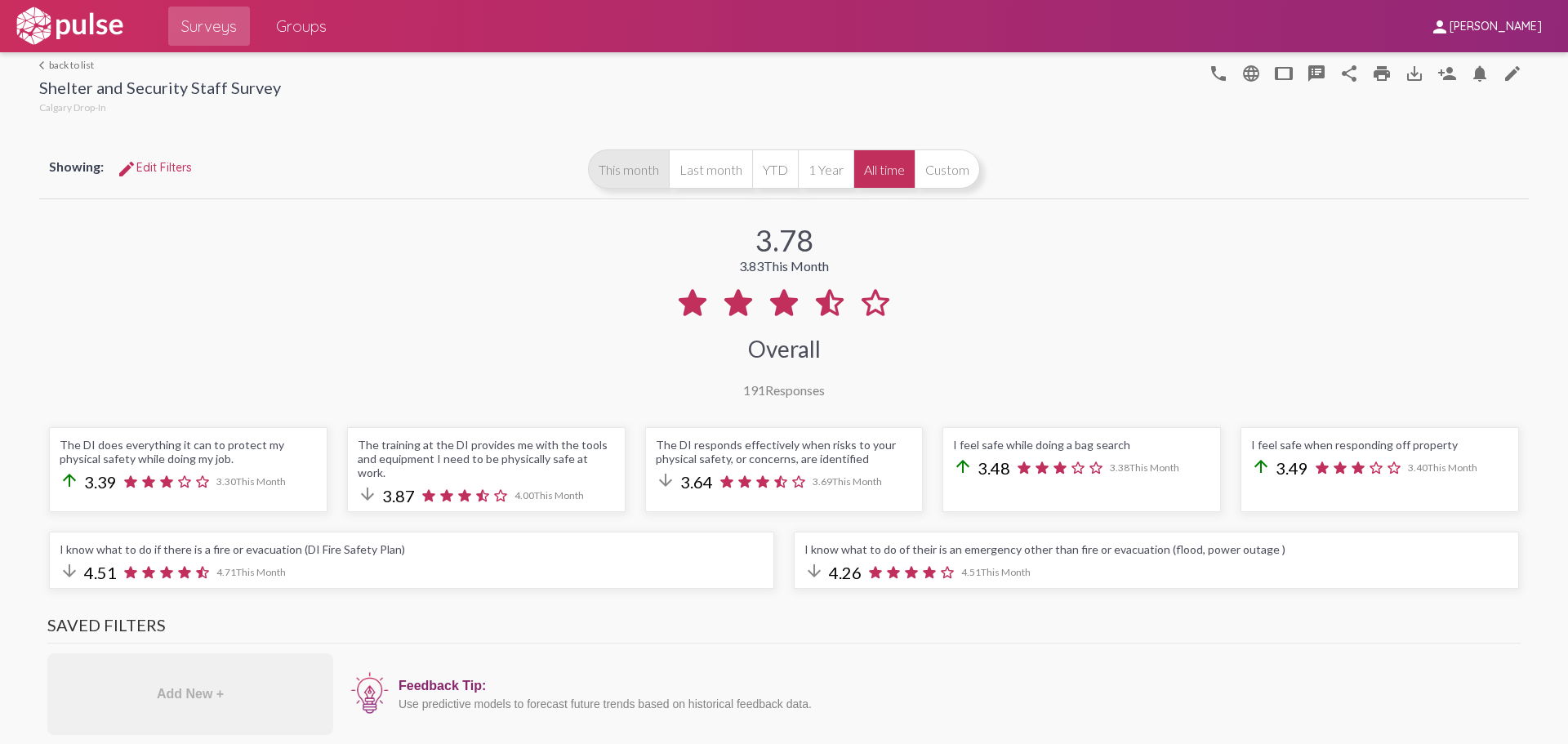
click at [653, 183] on button "This month" at bounding box center [628, 169] width 81 height 39
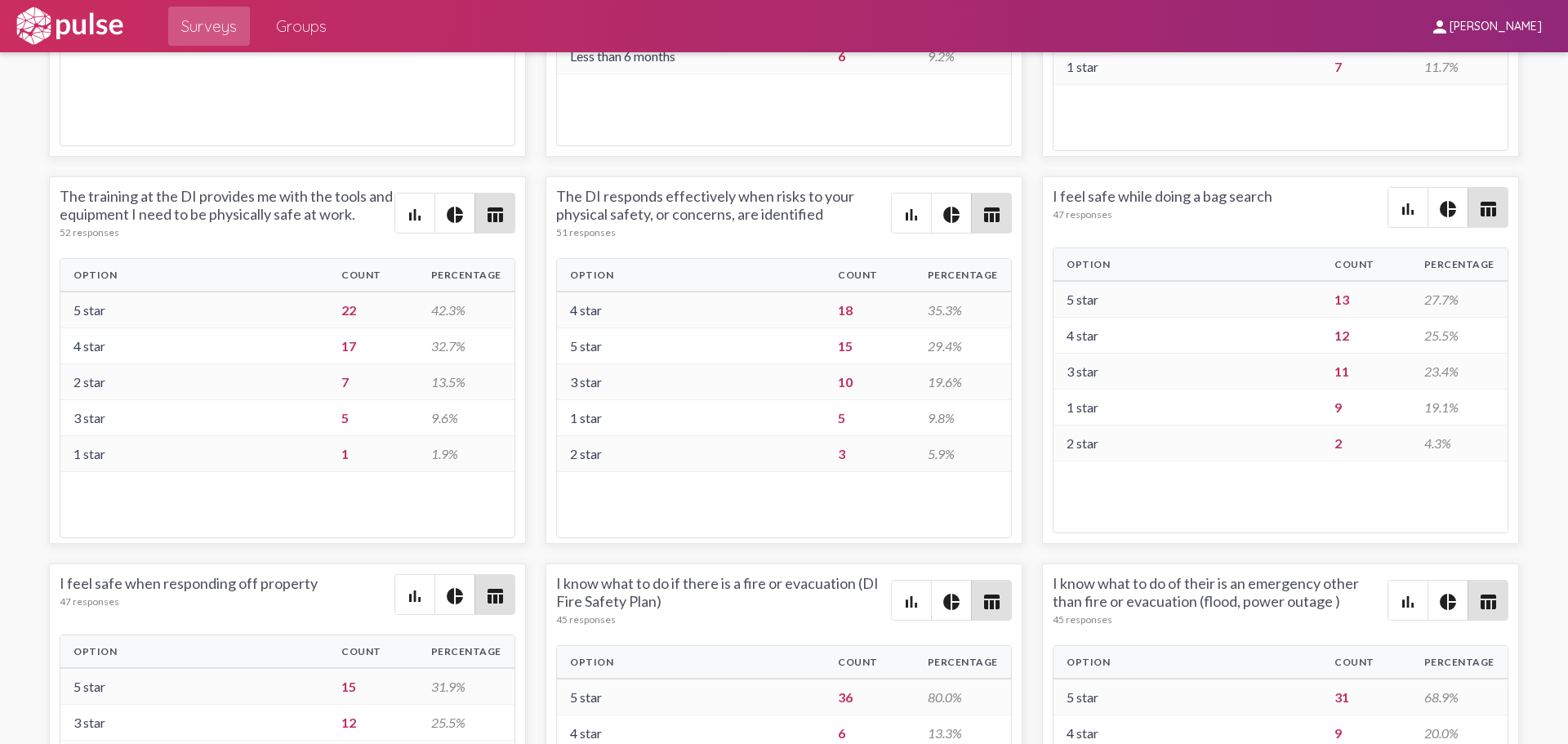
scroll to position [3594, 0]
click at [395, 536] on div "Which building do you mostly work in? 73 responses bar_chart pie_chart table_ch…" at bounding box center [784, 555] width 1490 height 1549
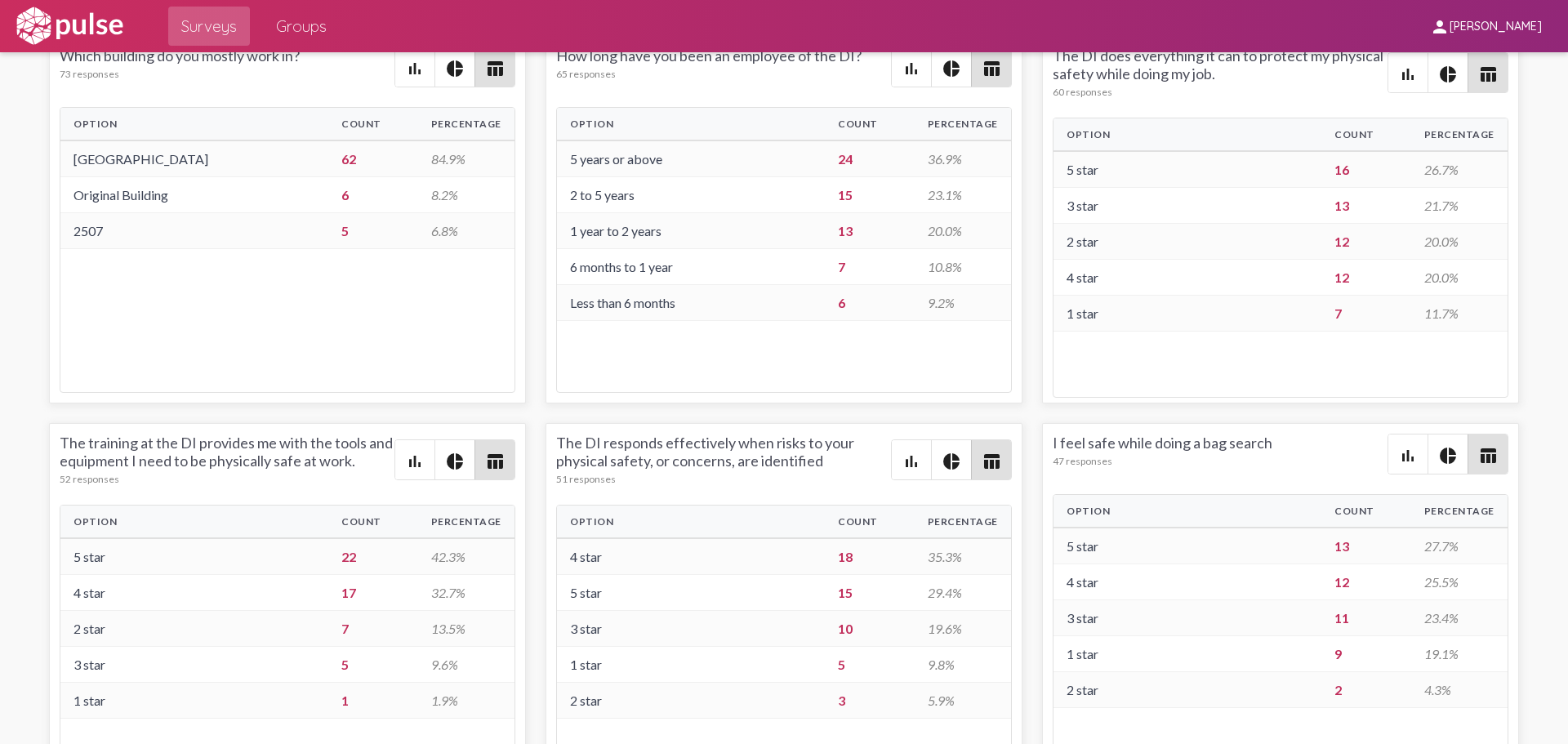
scroll to position [3268, 0]
